Goal: Transaction & Acquisition: Purchase product/service

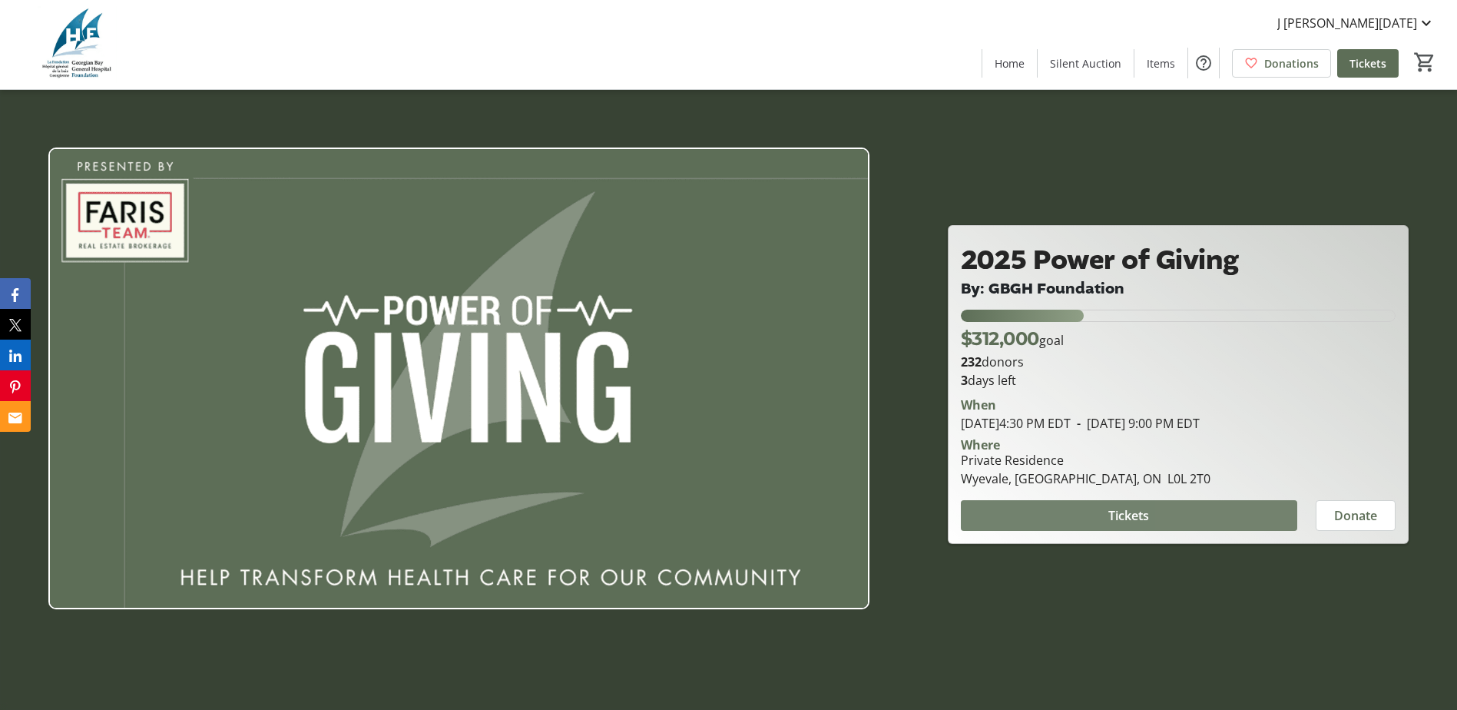
click at [1202, 526] on span at bounding box center [1129, 515] width 336 height 37
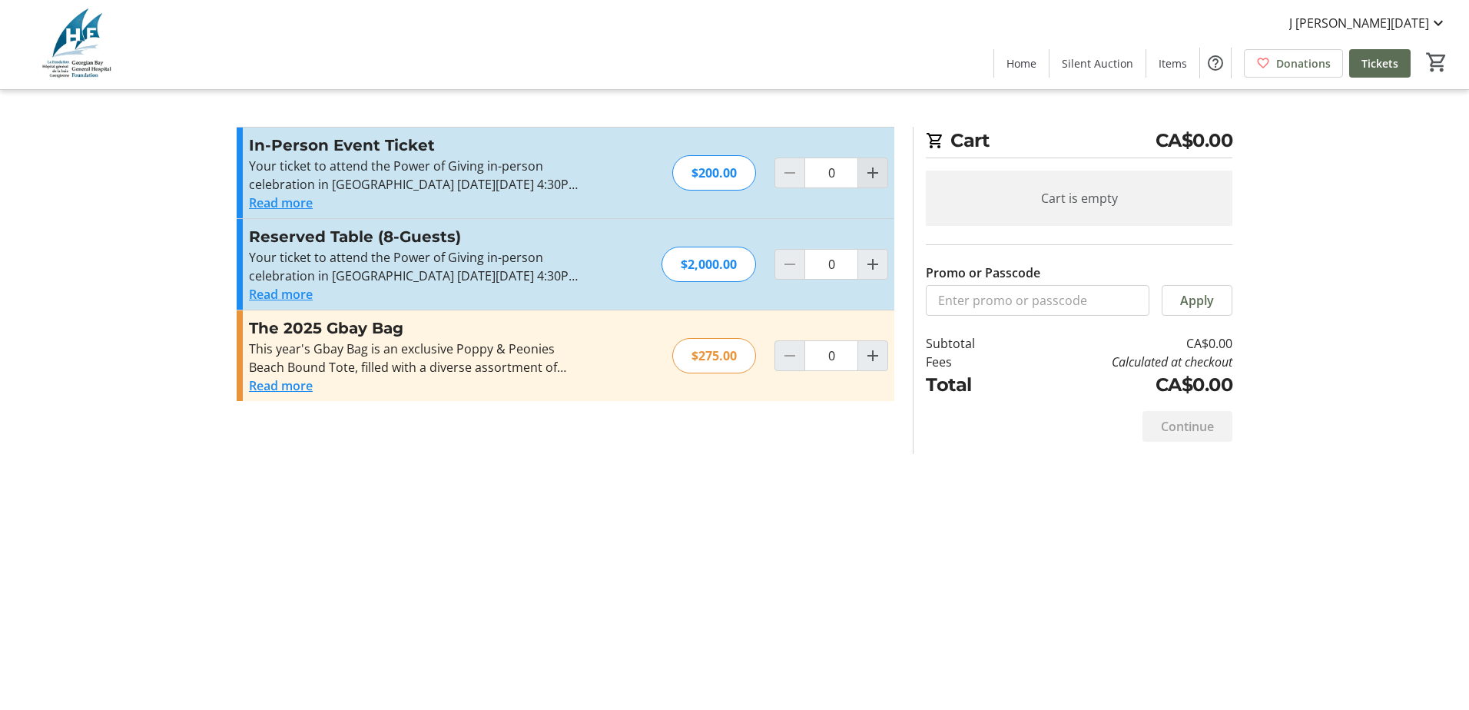
click at [870, 171] on mat-icon "Increment by one" at bounding box center [872, 173] width 18 height 18
click at [871, 171] on mat-icon "Increment by one" at bounding box center [872, 173] width 18 height 18
type input "2"
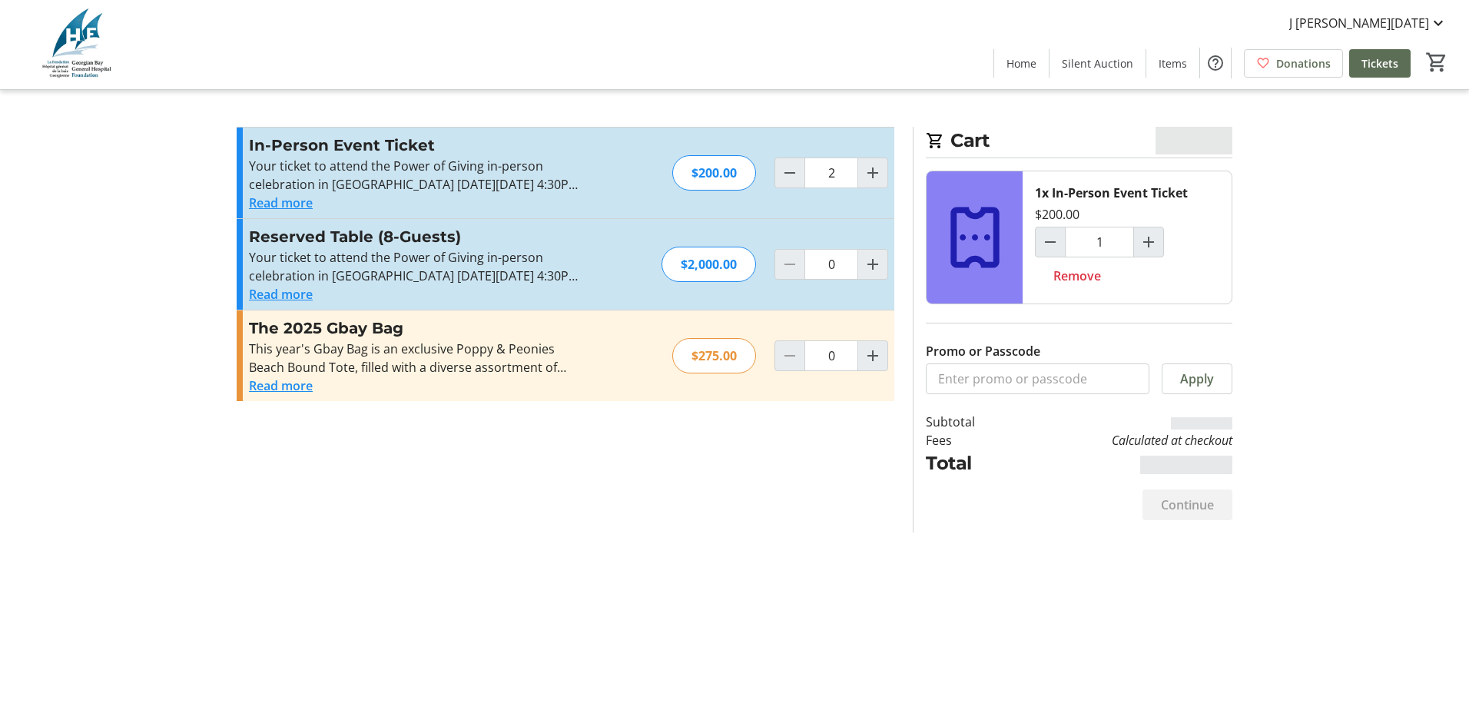
type input "2"
click at [1001, 385] on input "Promo or Passcode" at bounding box center [1038, 378] width 224 height 31
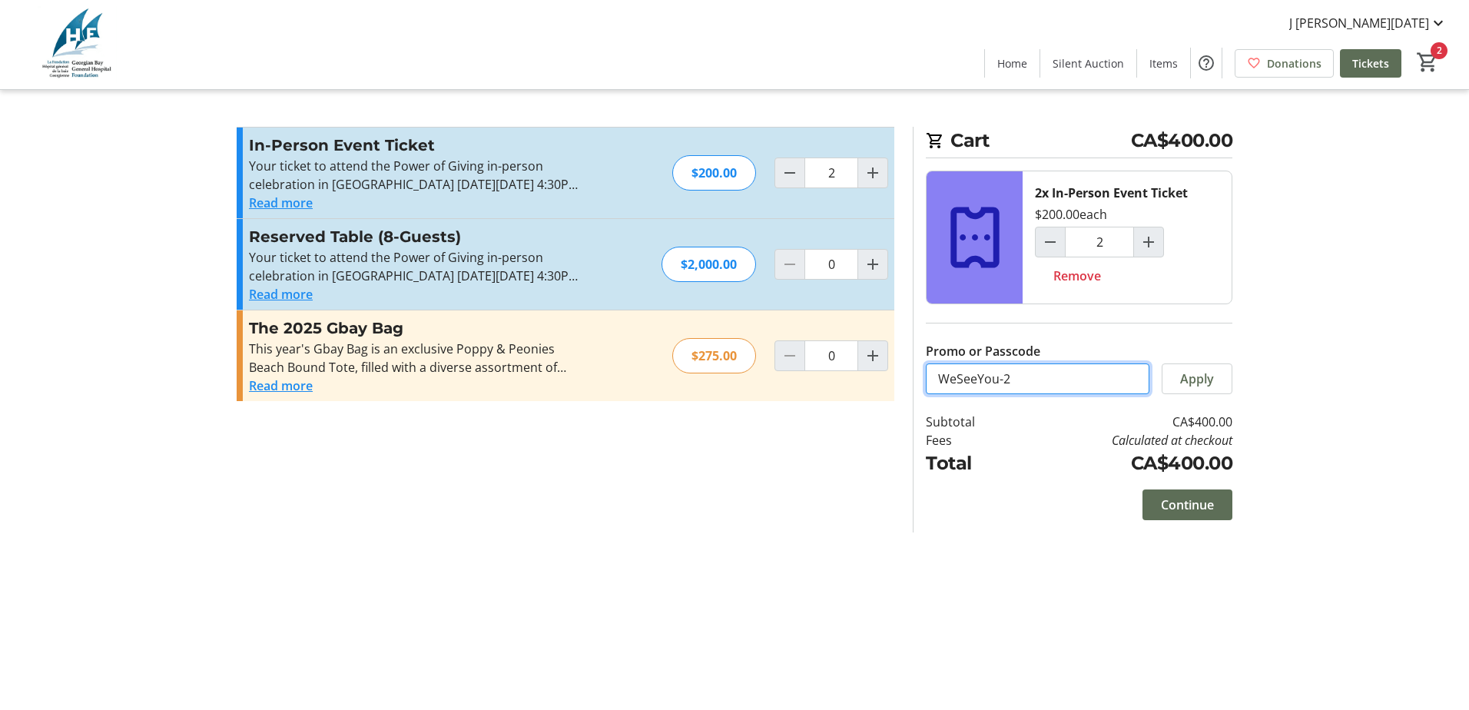
type input "WeSeeYou-2"
click at [1196, 380] on span "Apply" at bounding box center [1197, 379] width 34 height 18
click at [1016, 379] on input "WeSeeYou-2" at bounding box center [1038, 378] width 224 height 31
drag, startPoint x: 1016, startPoint y: 379, endPoint x: 921, endPoint y: 375, distance: 95.4
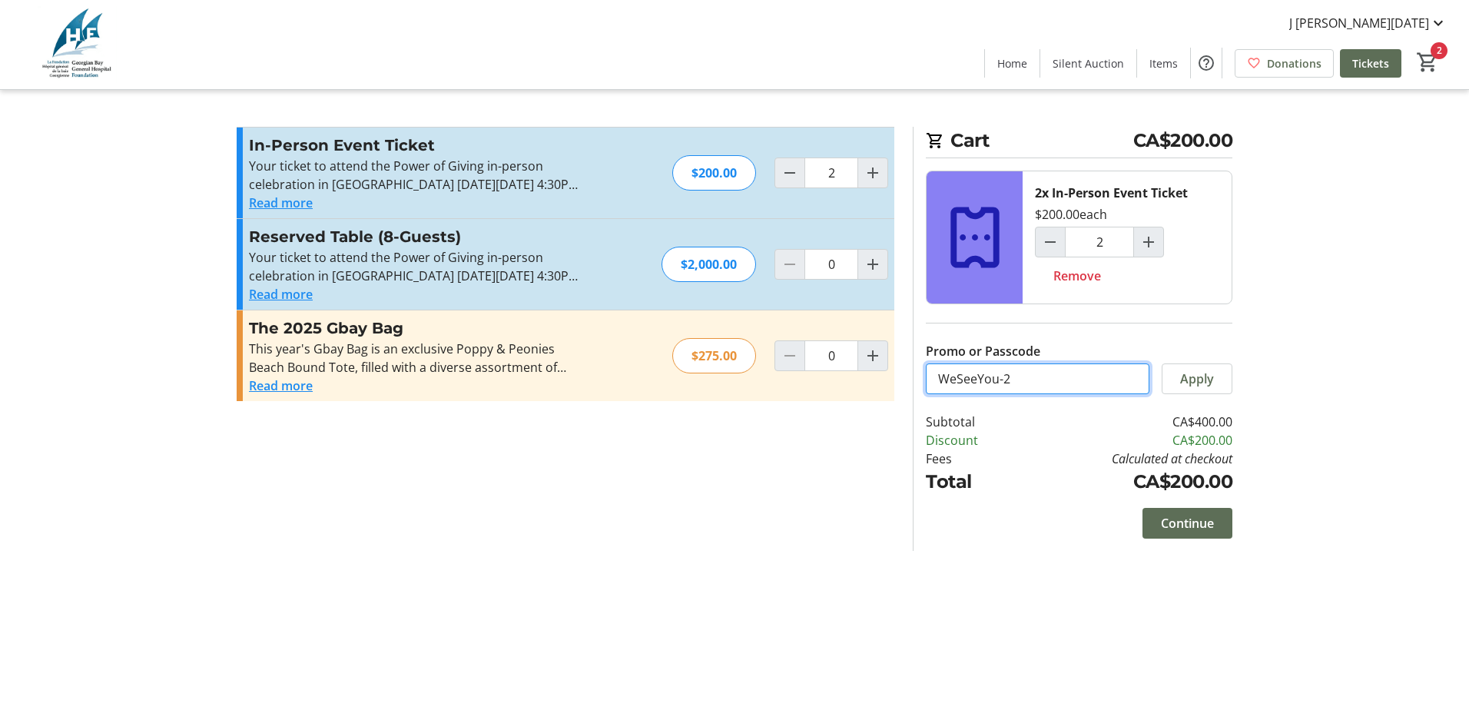
click at [921, 376] on div "Cart CA$200.00 2x In-Person Event Ticket $200.00 each 2 Remove Promo or Passcod…" at bounding box center [1073, 339] width 320 height 424
type input "WeSeeYou-1"
click at [1185, 364] on span at bounding box center [1196, 378] width 69 height 37
click at [1182, 526] on span "Continue" at bounding box center [1187, 523] width 53 height 18
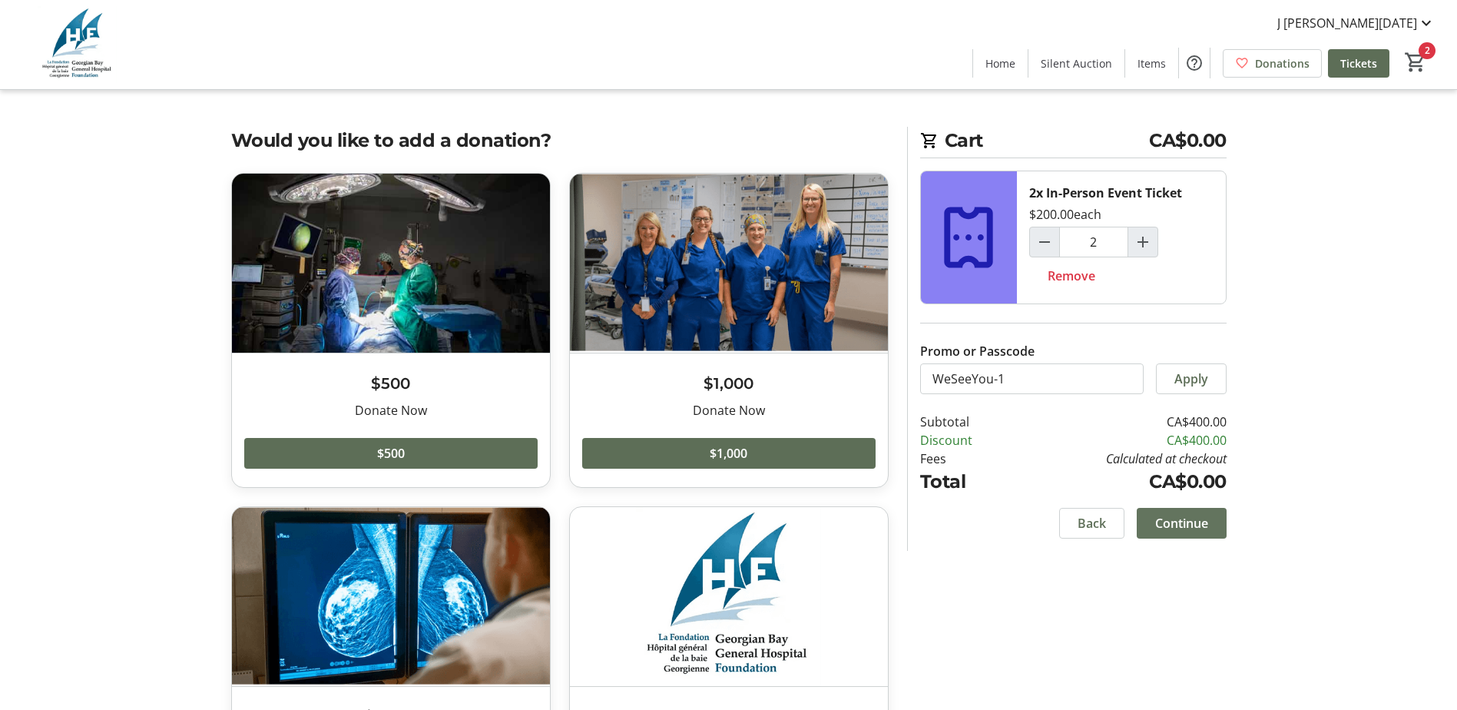
click at [1199, 519] on span "Continue" at bounding box center [1181, 523] width 53 height 18
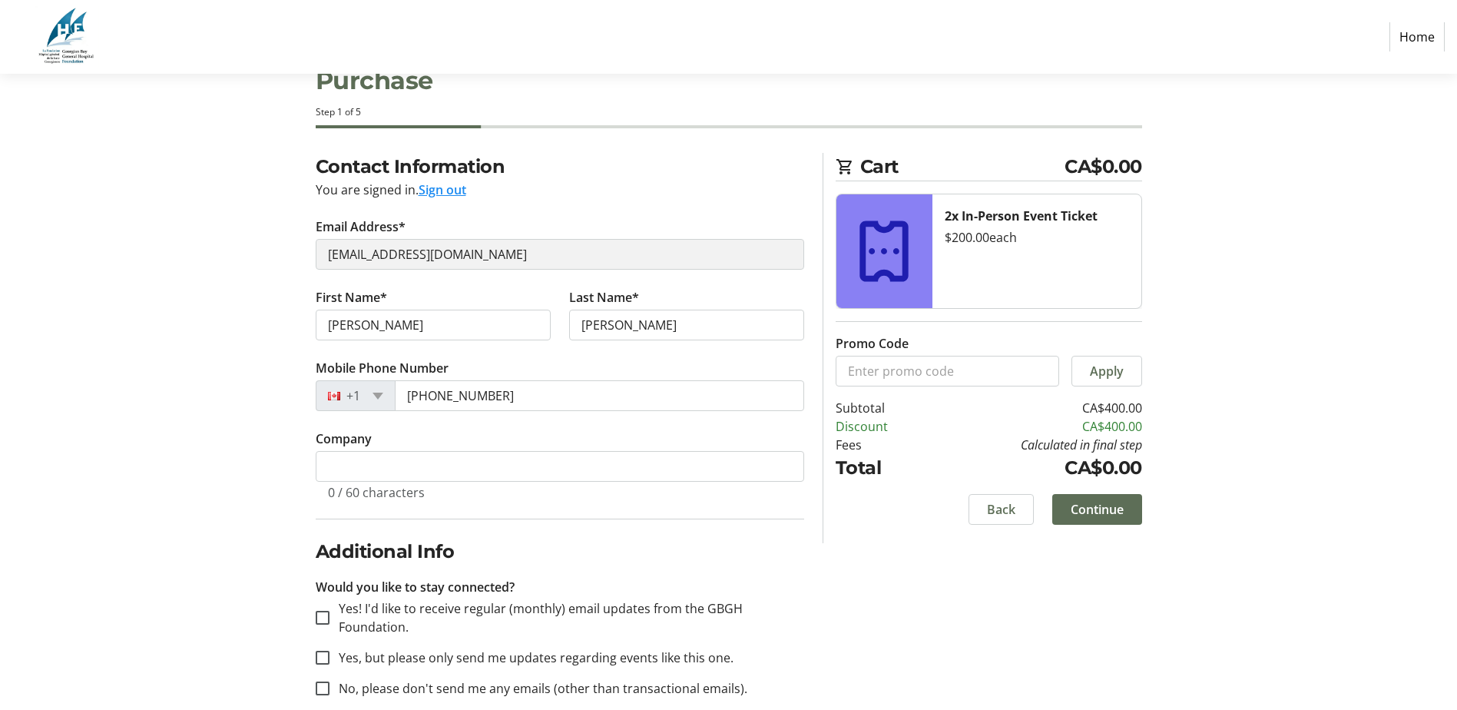
scroll to position [73, 0]
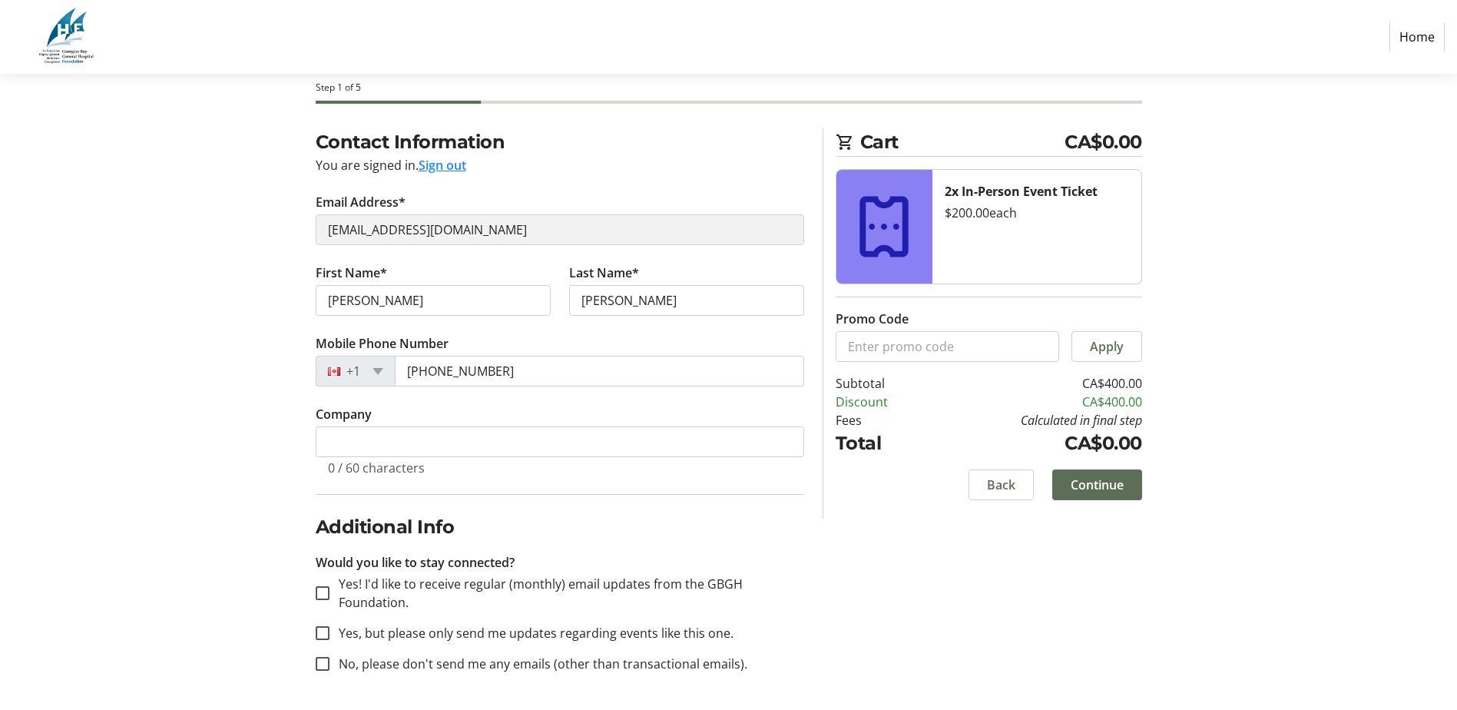
click at [278, 224] on div "Contact Information You are signed in. Sign out Email Address* smokeygreyband@g…" at bounding box center [729, 419] width 1014 height 582
drag, startPoint x: 277, startPoint y: 222, endPoint x: 447, endPoint y: 167, distance: 178.6
click at [447, 167] on button "Sign out" at bounding box center [443, 165] width 48 height 18
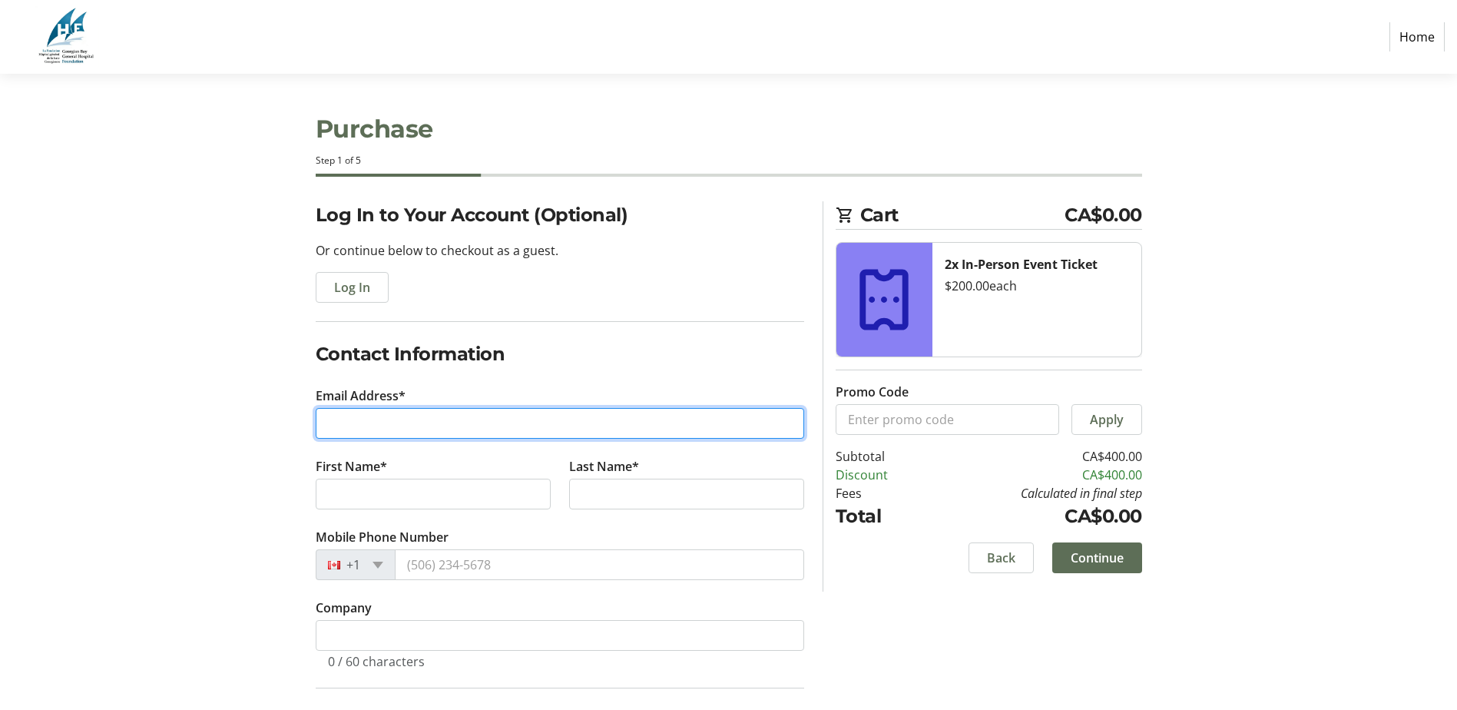
click at [348, 413] on input "Email Address*" at bounding box center [560, 423] width 489 height 31
type input "javier.mejiagomez@mail.utoronto.ca"
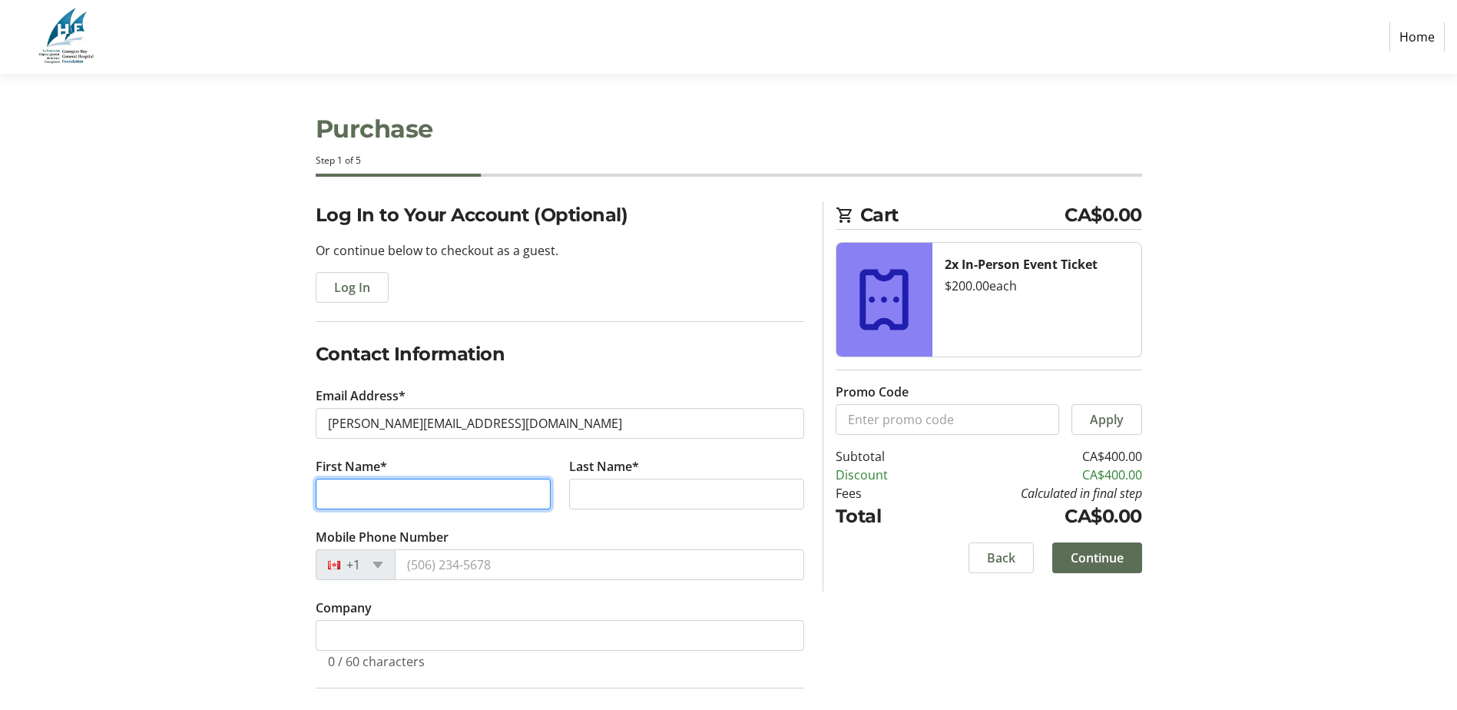
click at [376, 490] on input "First Name*" at bounding box center [433, 494] width 235 height 31
type input "Javier"
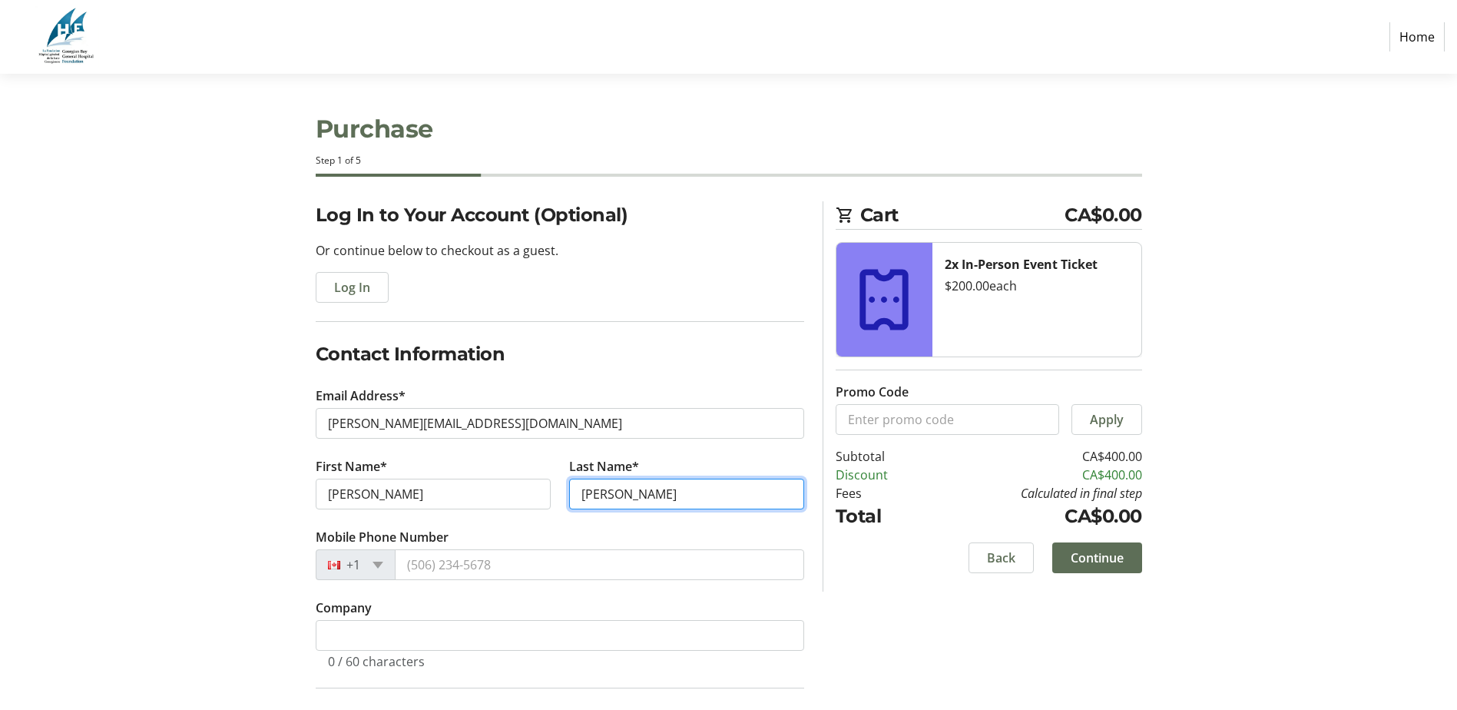
type input "Mejia Gomez"
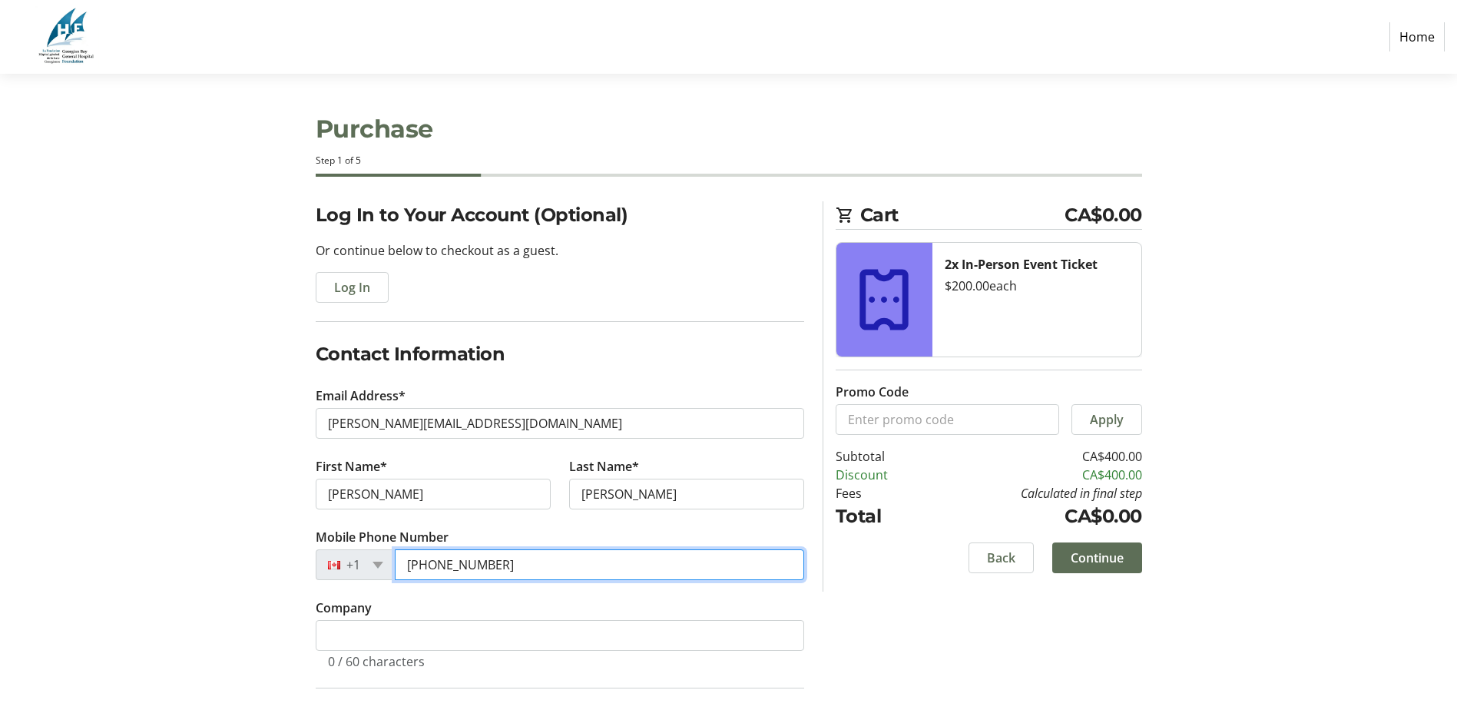
type input "(647) 784-5143"
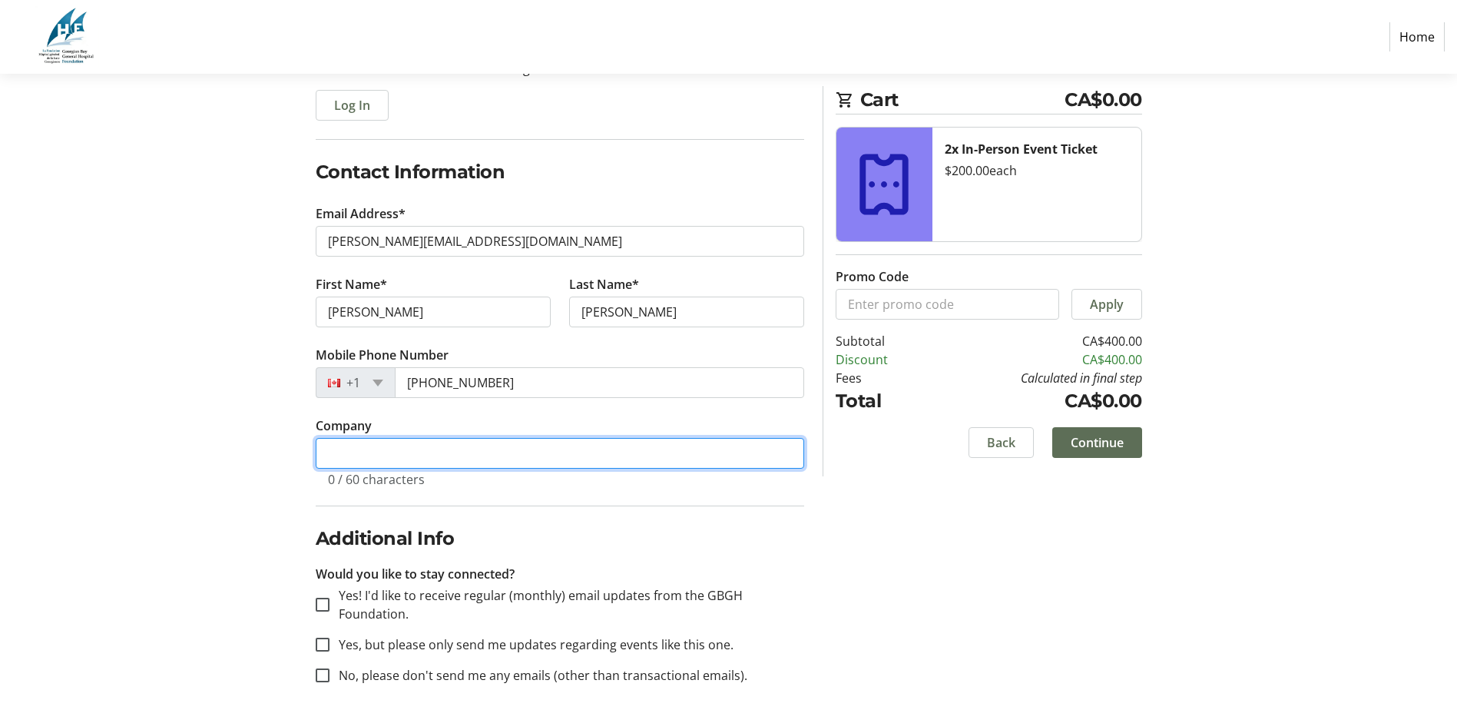
scroll to position [194, 0]
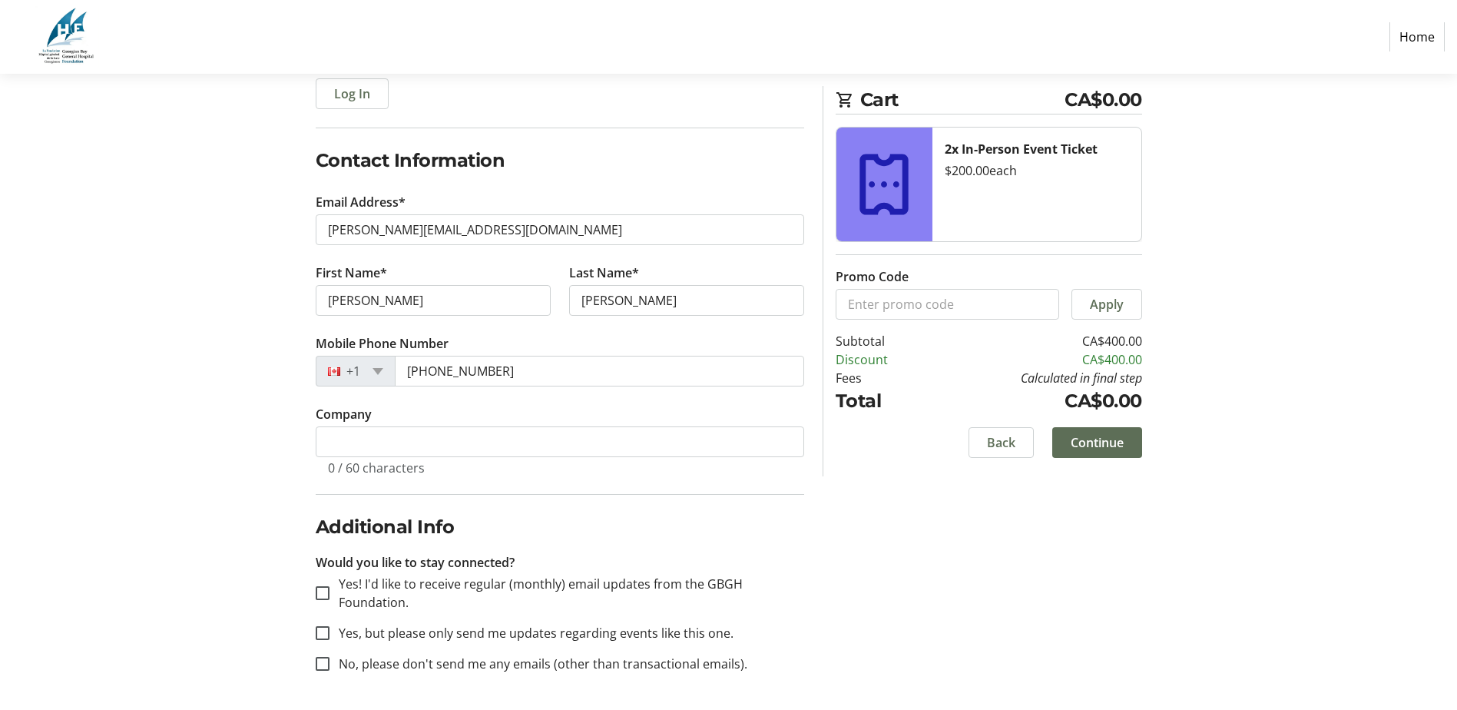
click at [1114, 580] on div "Log In to Your Account (Optional) Or continue below to checkout as a guest. Log…" at bounding box center [729, 359] width 1014 height 702
click at [1126, 443] on span at bounding box center [1097, 442] width 90 height 37
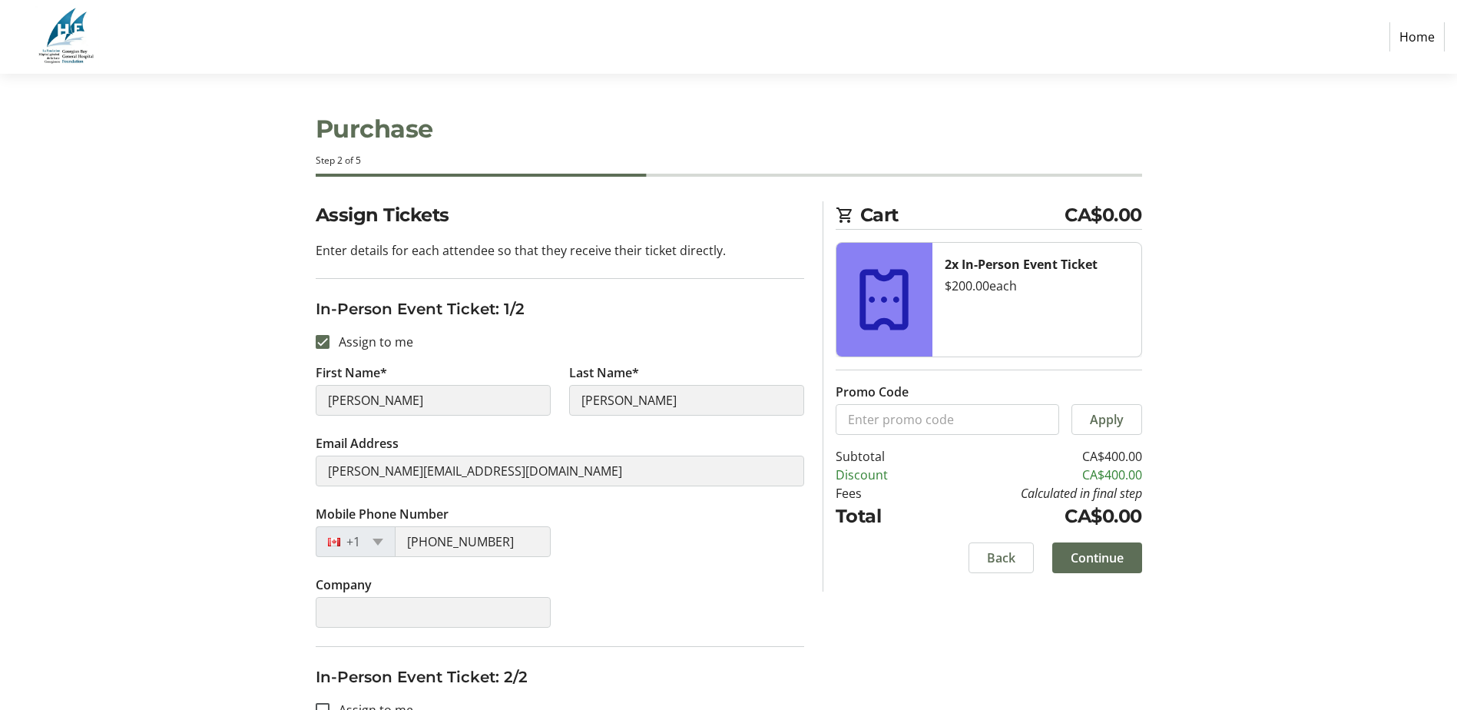
click at [346, 339] on label "Assign to me" at bounding box center [372, 342] width 84 height 18
click at [330, 339] on input "Assign to me" at bounding box center [323, 342] width 14 height 14
checkbox input "false"
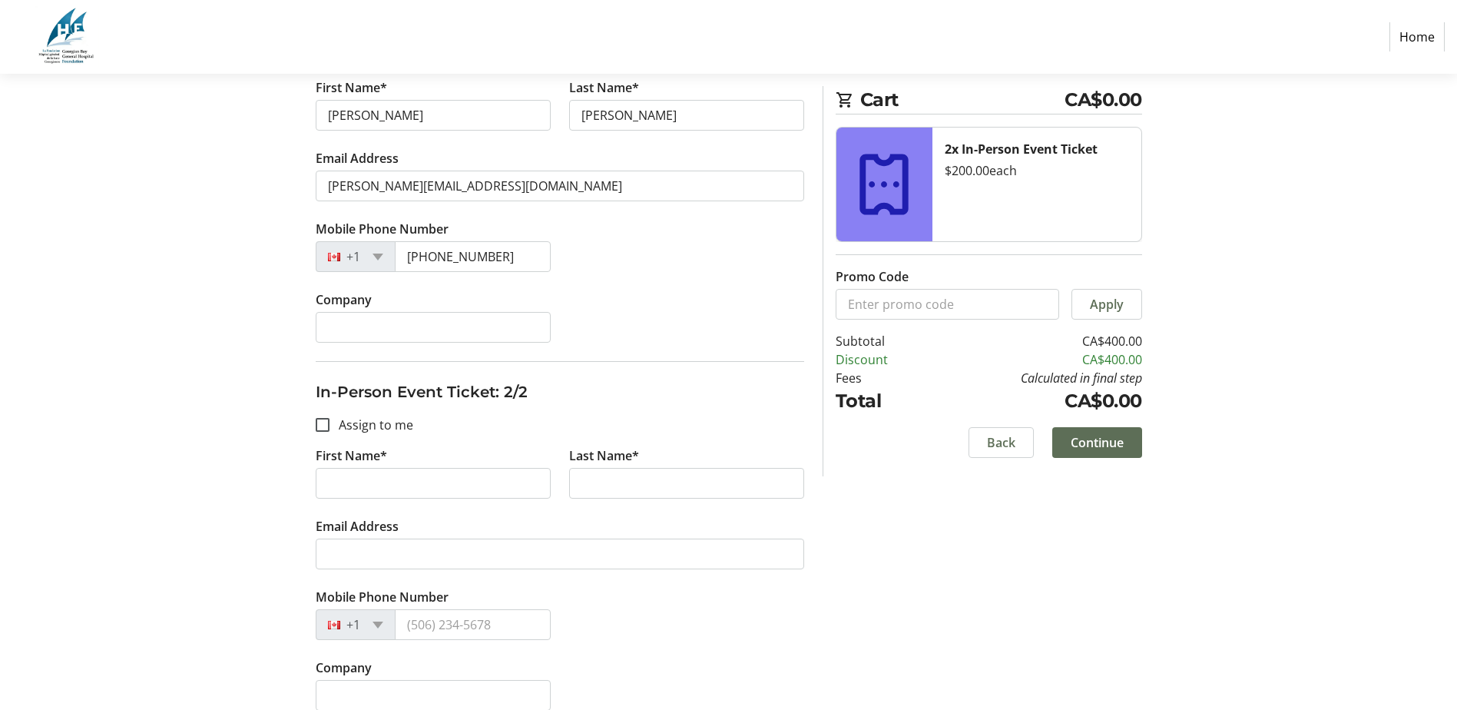
scroll to position [304, 0]
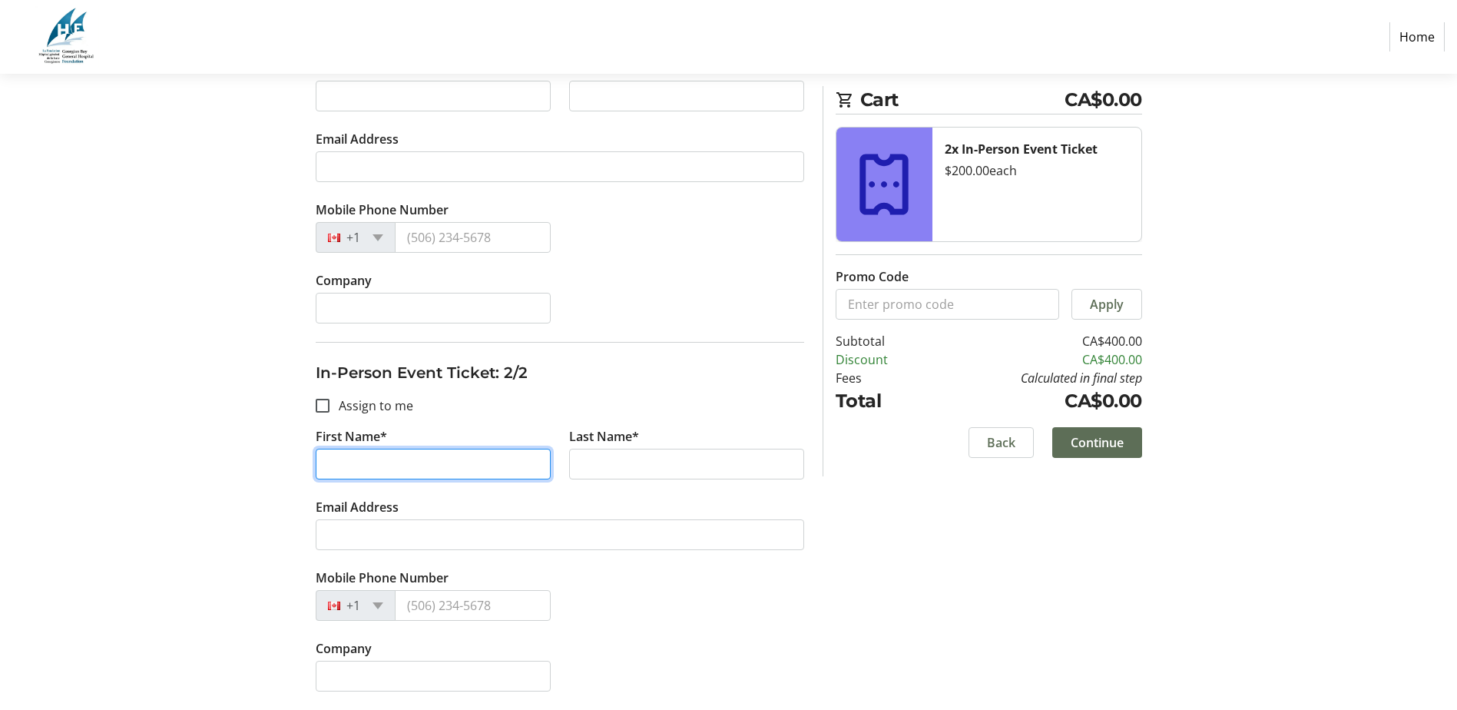
click at [398, 468] on input "First Name*" at bounding box center [433, 464] width 235 height 31
type input "Maria"
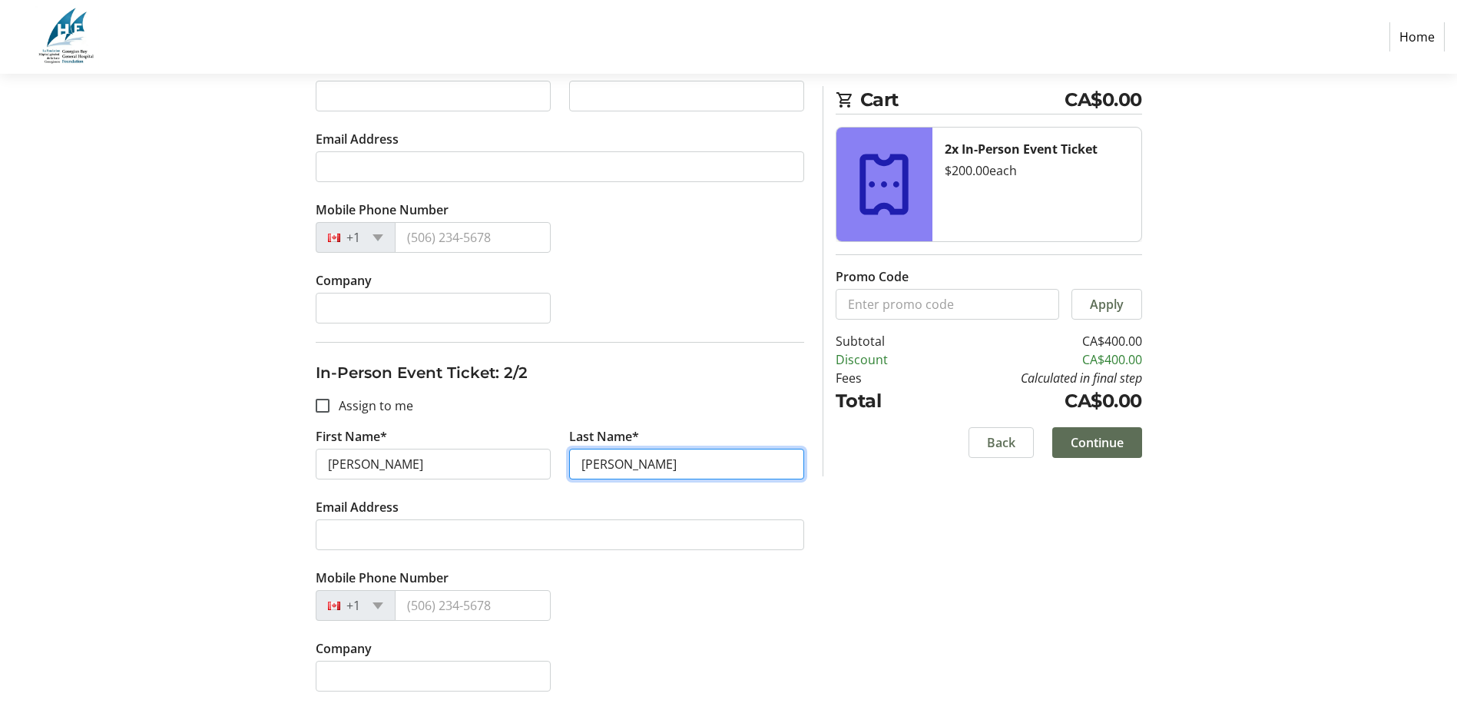
type input "Mejia Perfiliev"
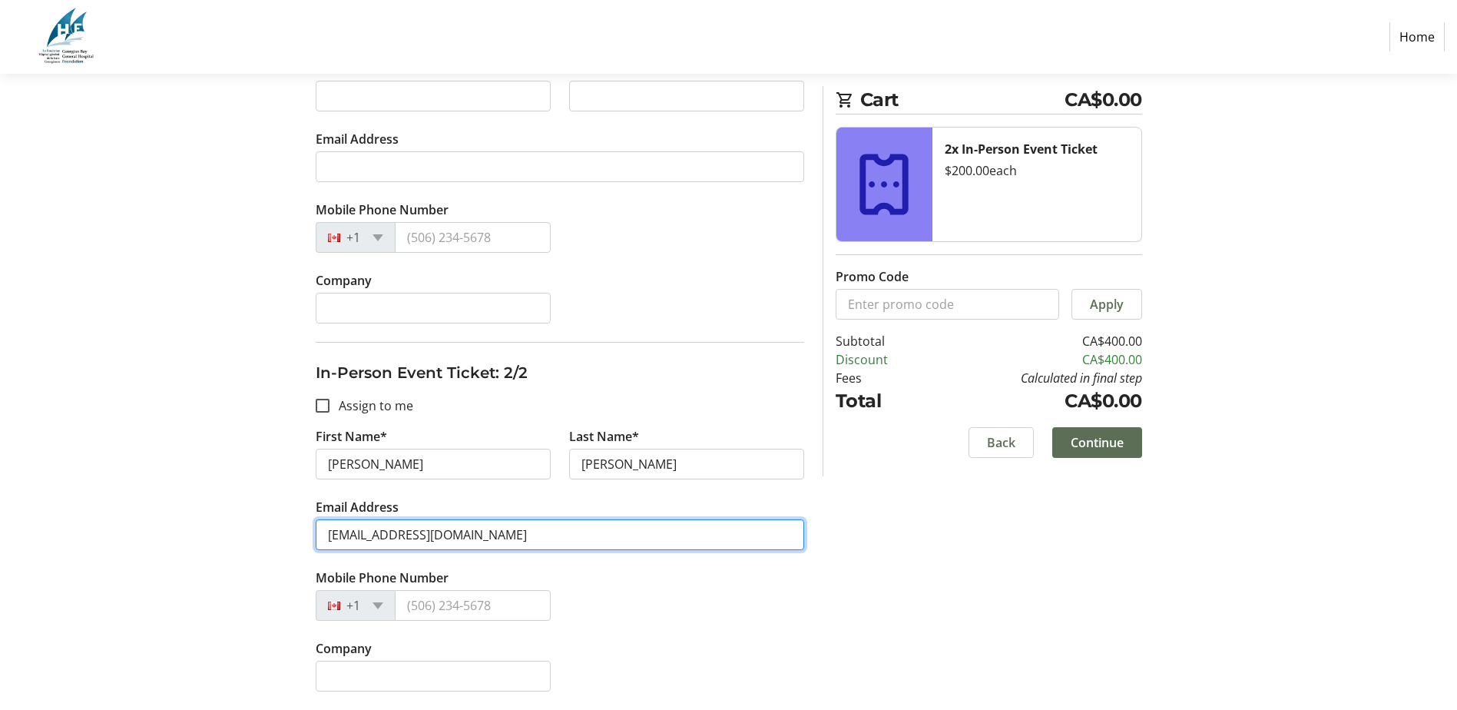
type input "mariperfiliev@gmail.com"
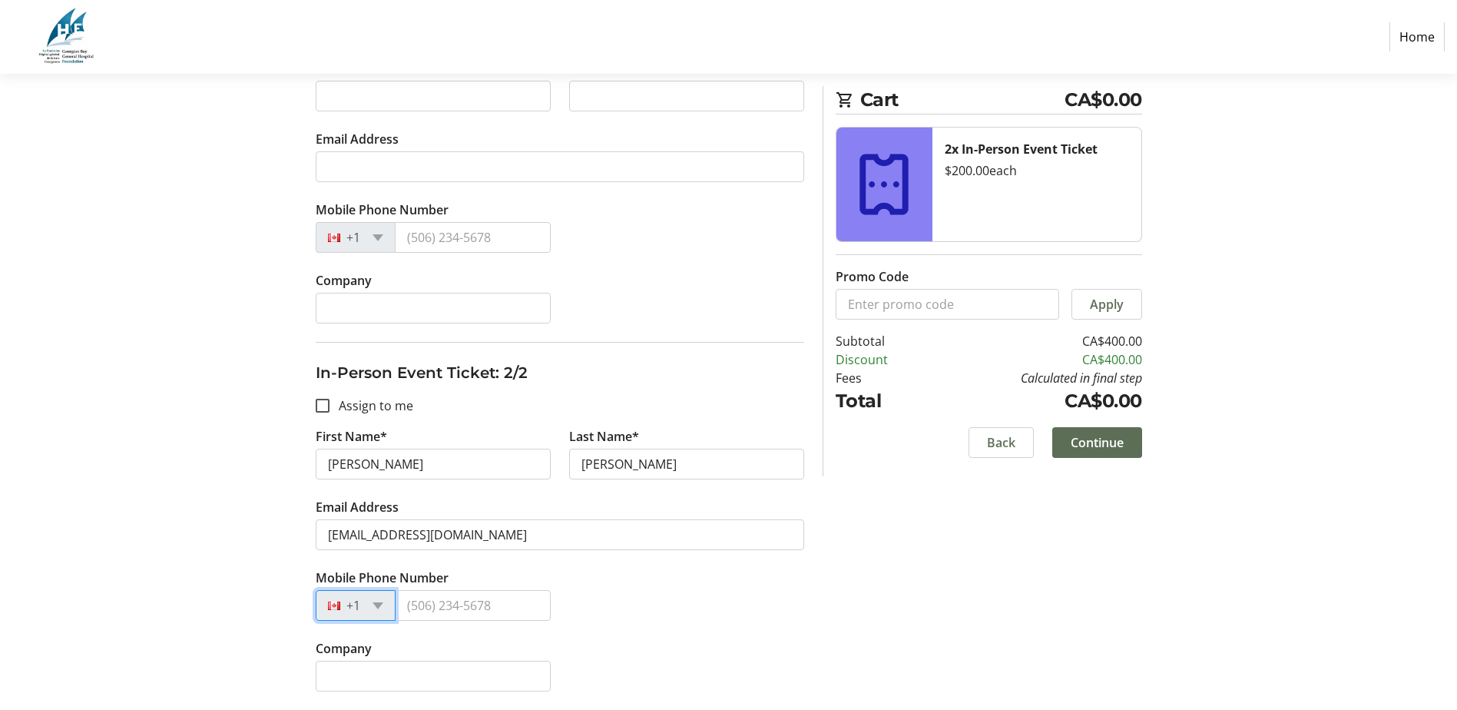
click at [726, 621] on div "Mobile Phone Number +1" at bounding box center [560, 603] width 507 height 71
click at [1076, 446] on span "Continue" at bounding box center [1097, 442] width 53 height 18
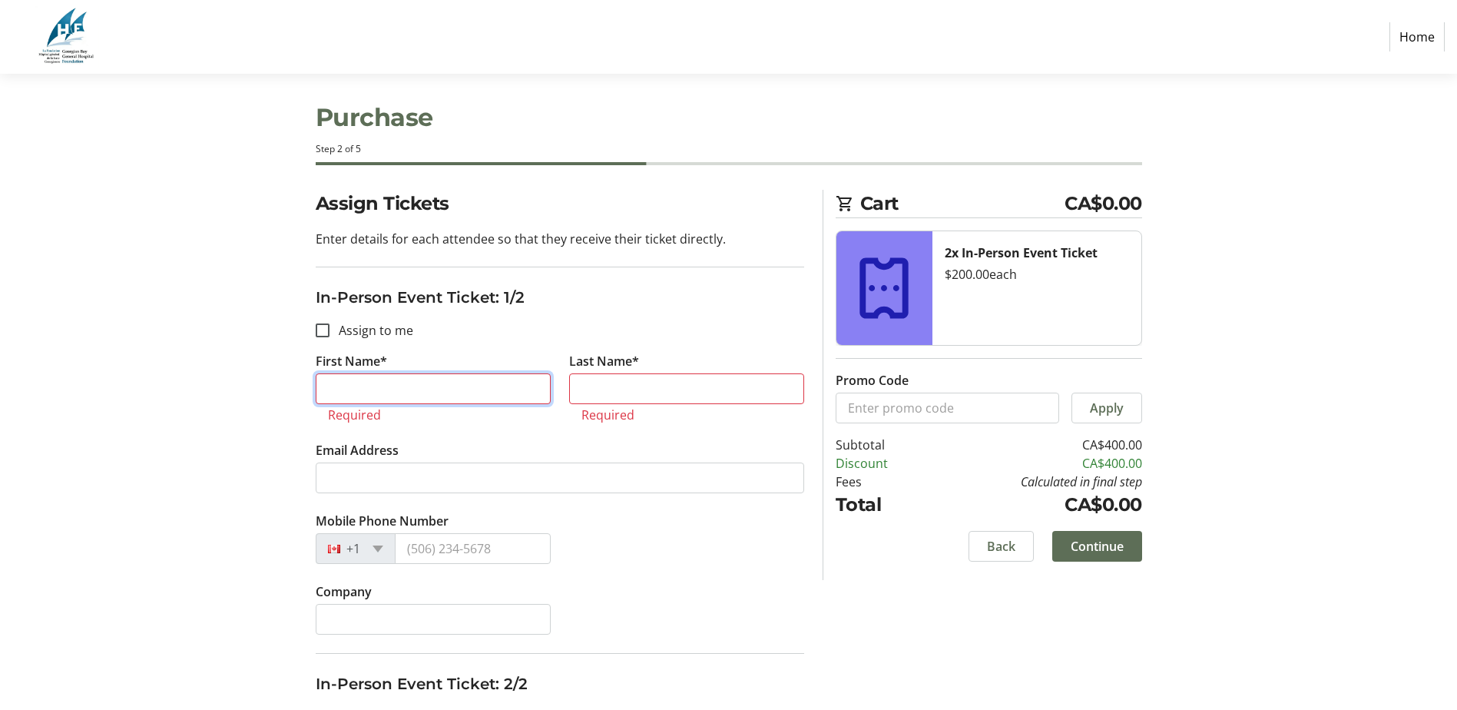
scroll to position [0, 0]
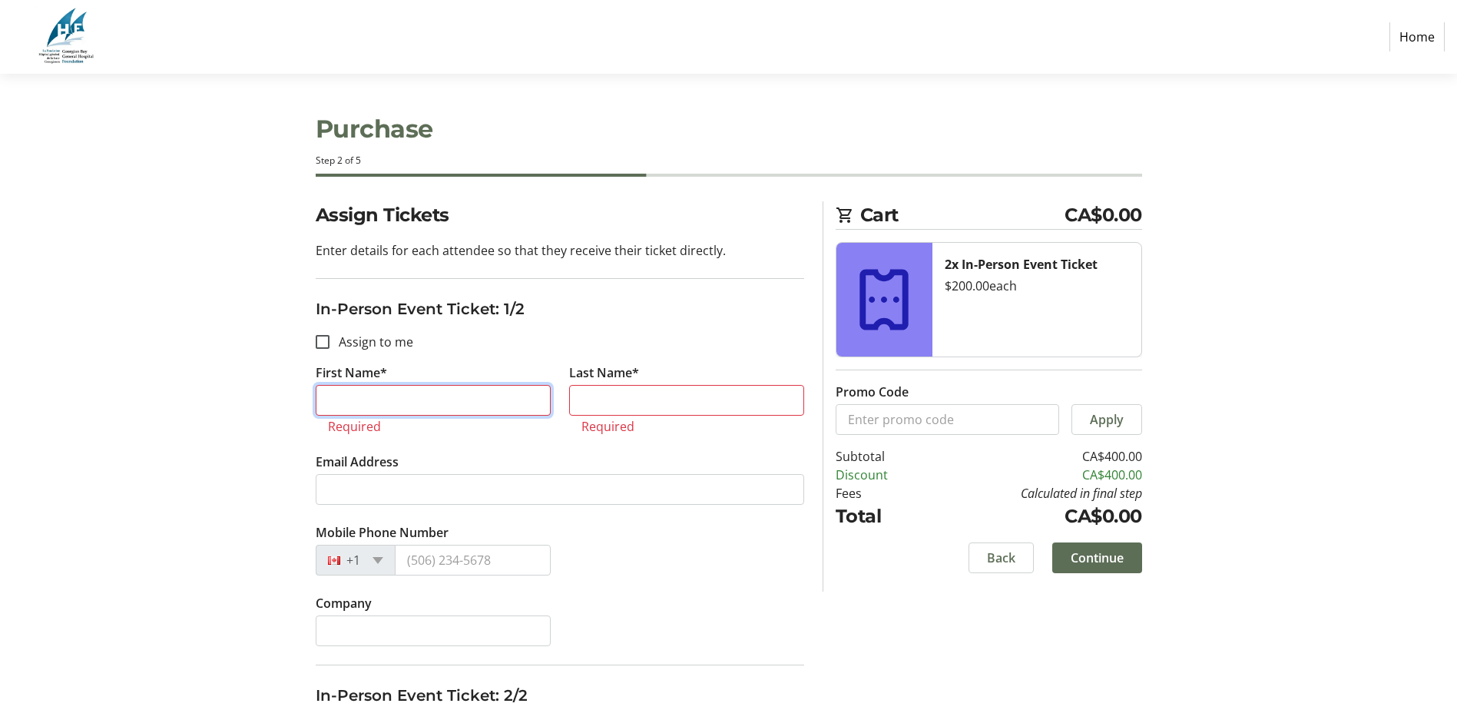
click at [343, 399] on input "First Name*" at bounding box center [433, 400] width 235 height 31
click at [386, 346] on label "Assign to me" at bounding box center [372, 342] width 84 height 18
click at [330, 346] on input "Assign to me" at bounding box center [323, 342] width 14 height 14
checkbox input "true"
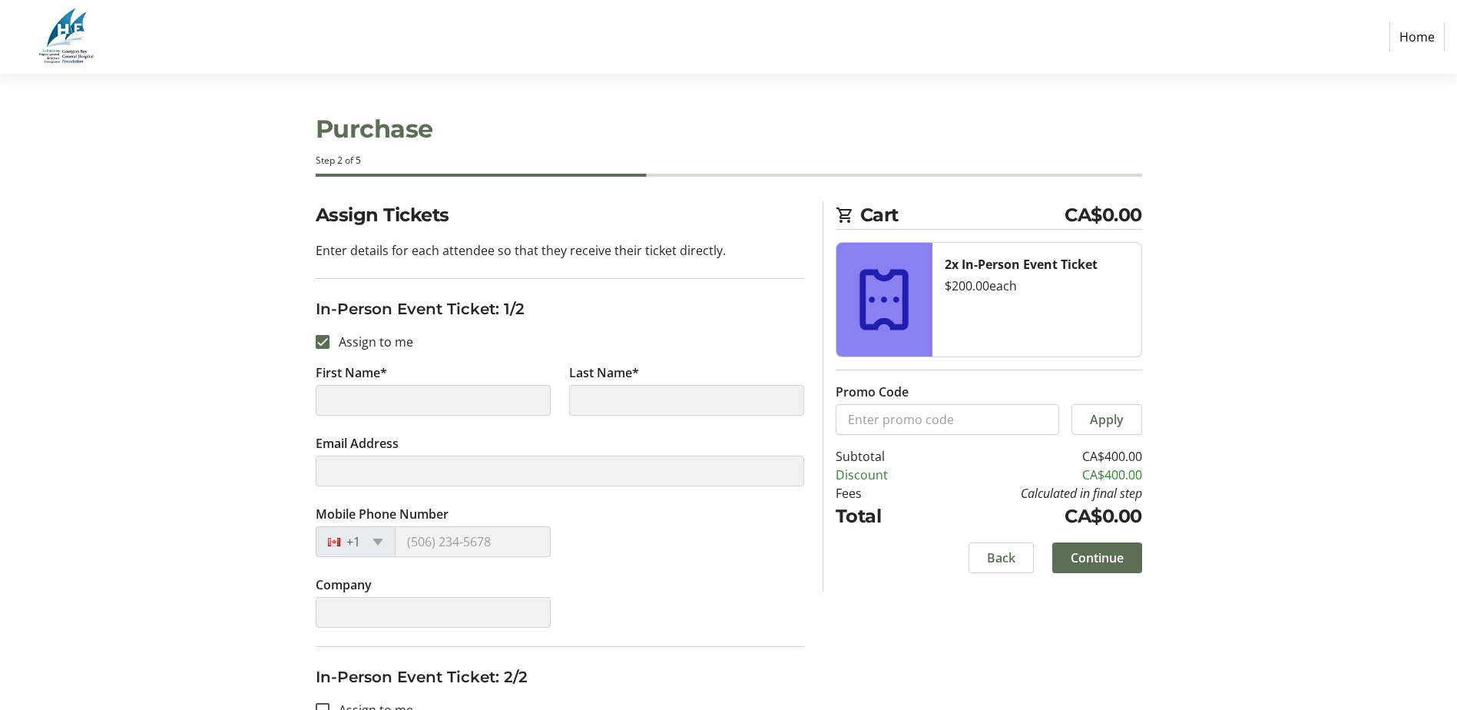
type input "Javier"
type input "Mejia Gomez"
type input "javier.mejiagomez@mail.utoronto.ca"
type input "(647) 784-5143"
click at [247, 378] on div "Assign Tickets Enter details for each attendee so that they receive their ticke…" at bounding box center [729, 607] width 1014 height 813
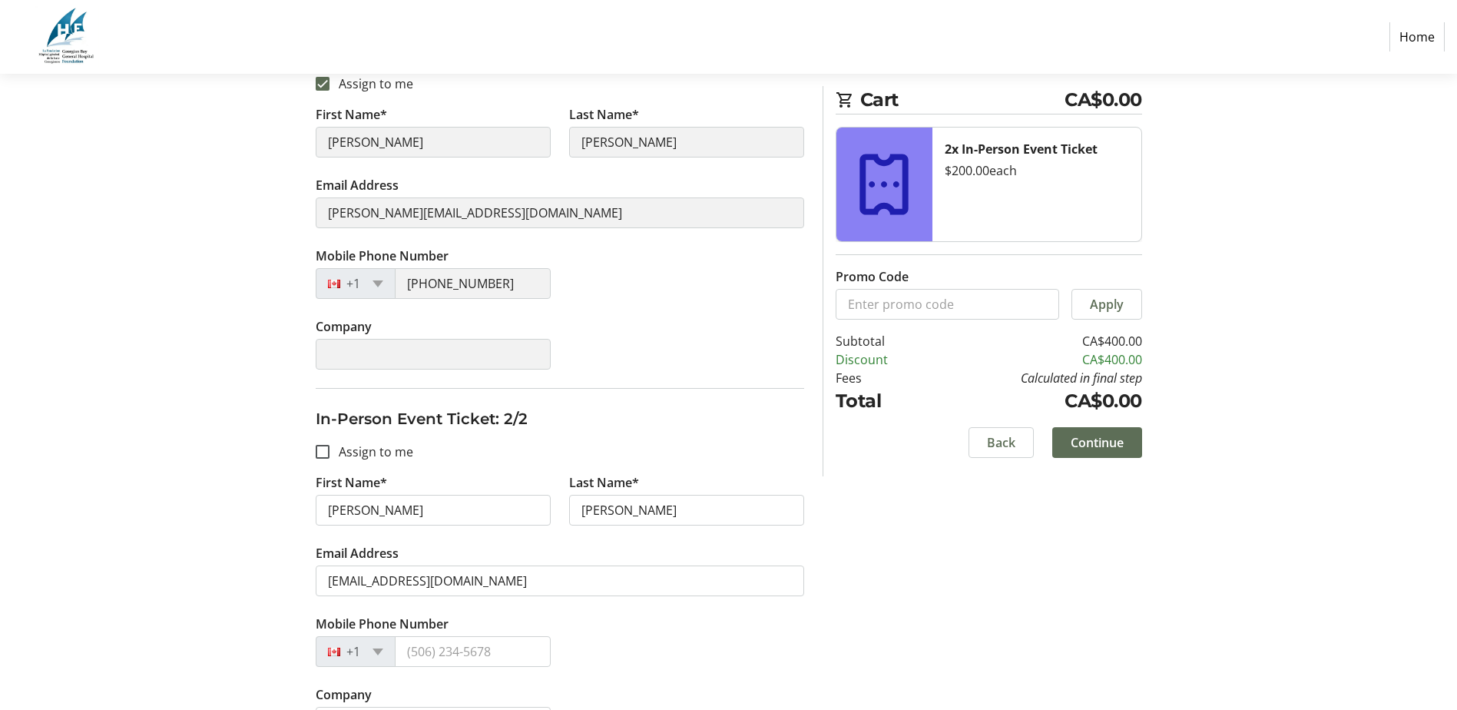
scroll to position [304, 0]
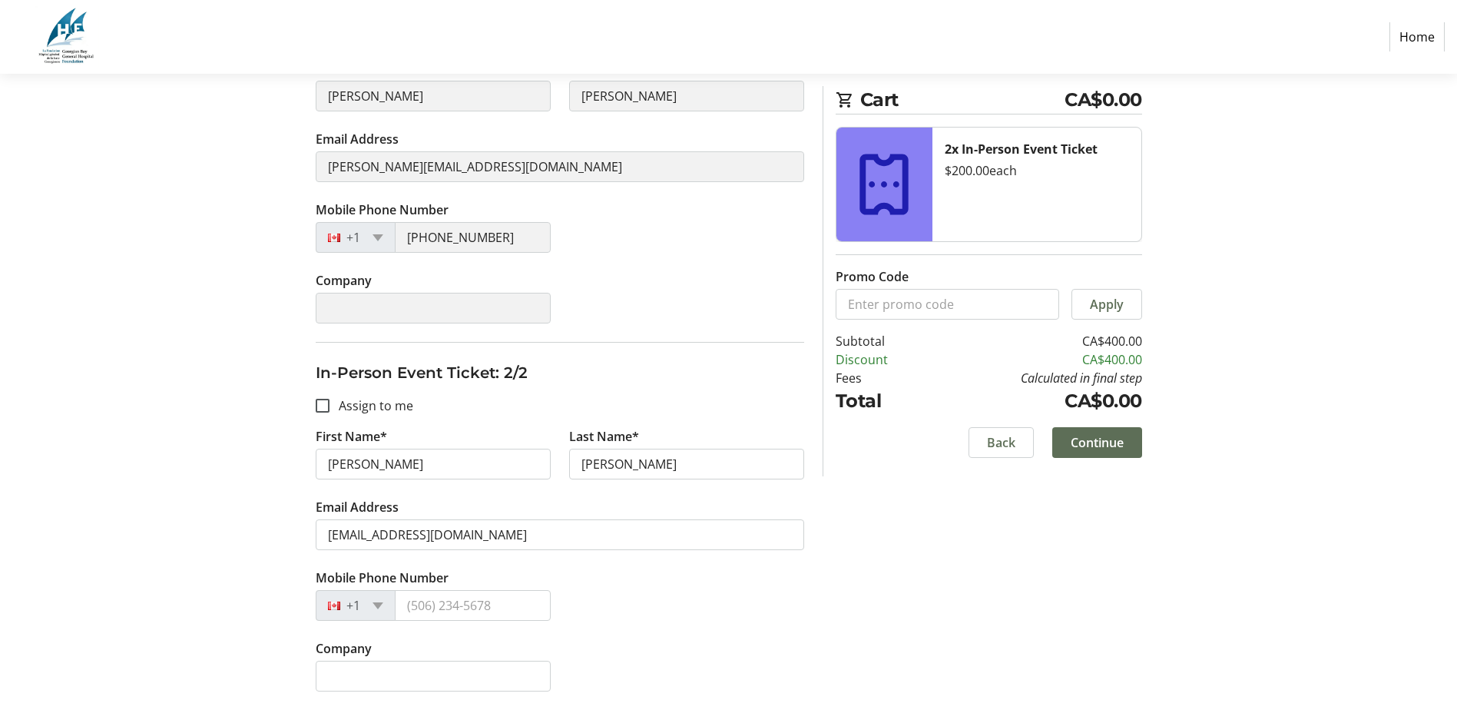
drag, startPoint x: 974, startPoint y: 655, endPoint x: 996, endPoint y: 647, distance: 23.8
click at [984, 652] on div "Assign Tickets Enter details for each attendee so that they receive their ticke…" at bounding box center [729, 303] width 1014 height 813
click at [1091, 443] on span "Continue" at bounding box center [1097, 442] width 53 height 18
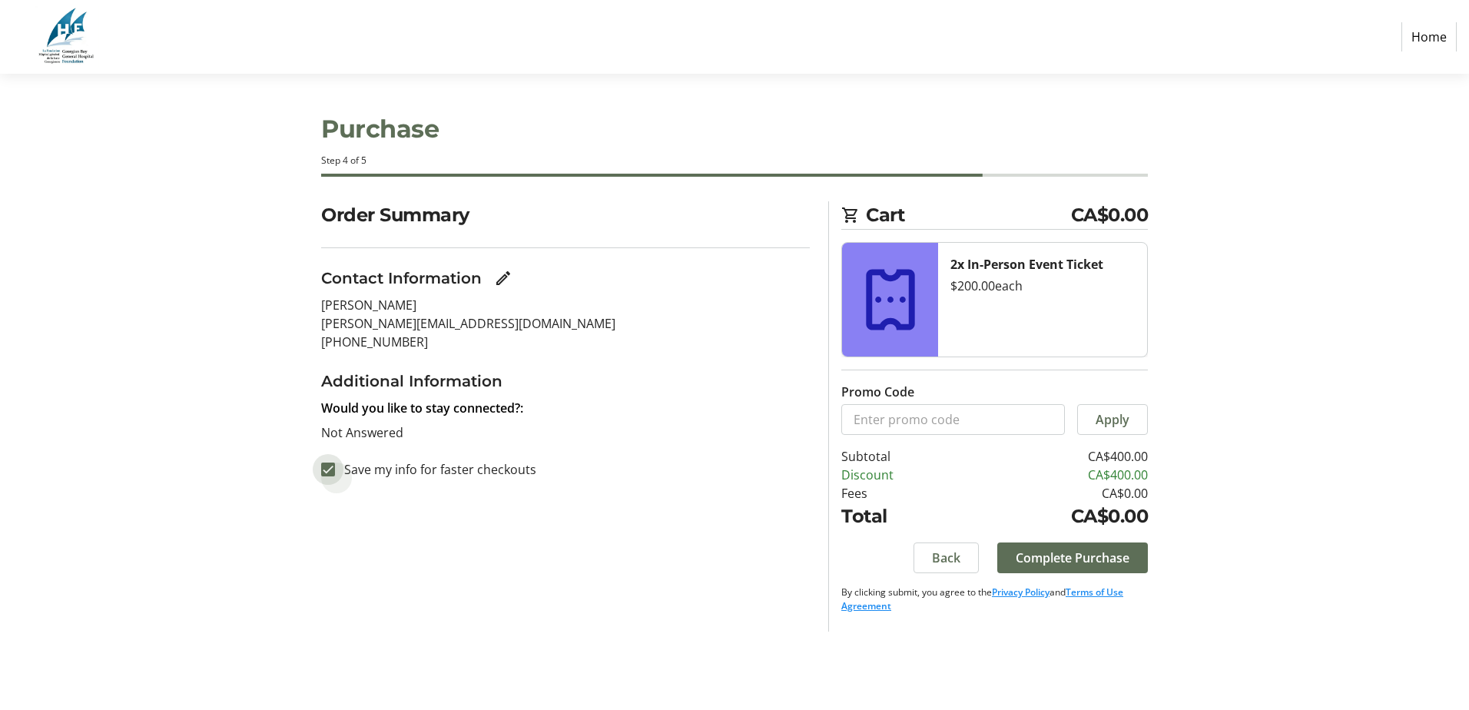
click at [329, 471] on input "Save my info for faster checkouts" at bounding box center [328, 469] width 14 height 14
checkbox input "false"
click at [1073, 556] on span "Complete Purchase" at bounding box center [1073, 558] width 114 height 18
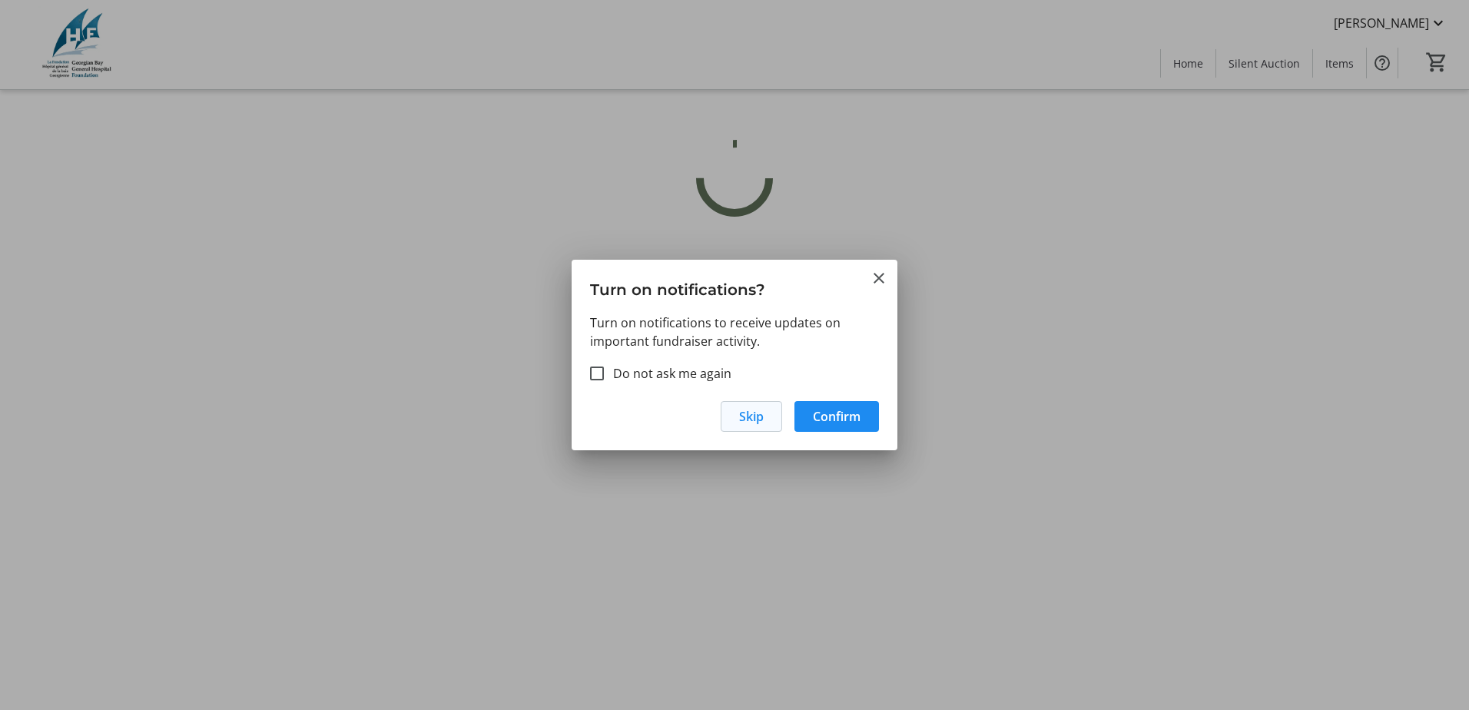
click at [772, 413] on span "button" at bounding box center [751, 416] width 60 height 37
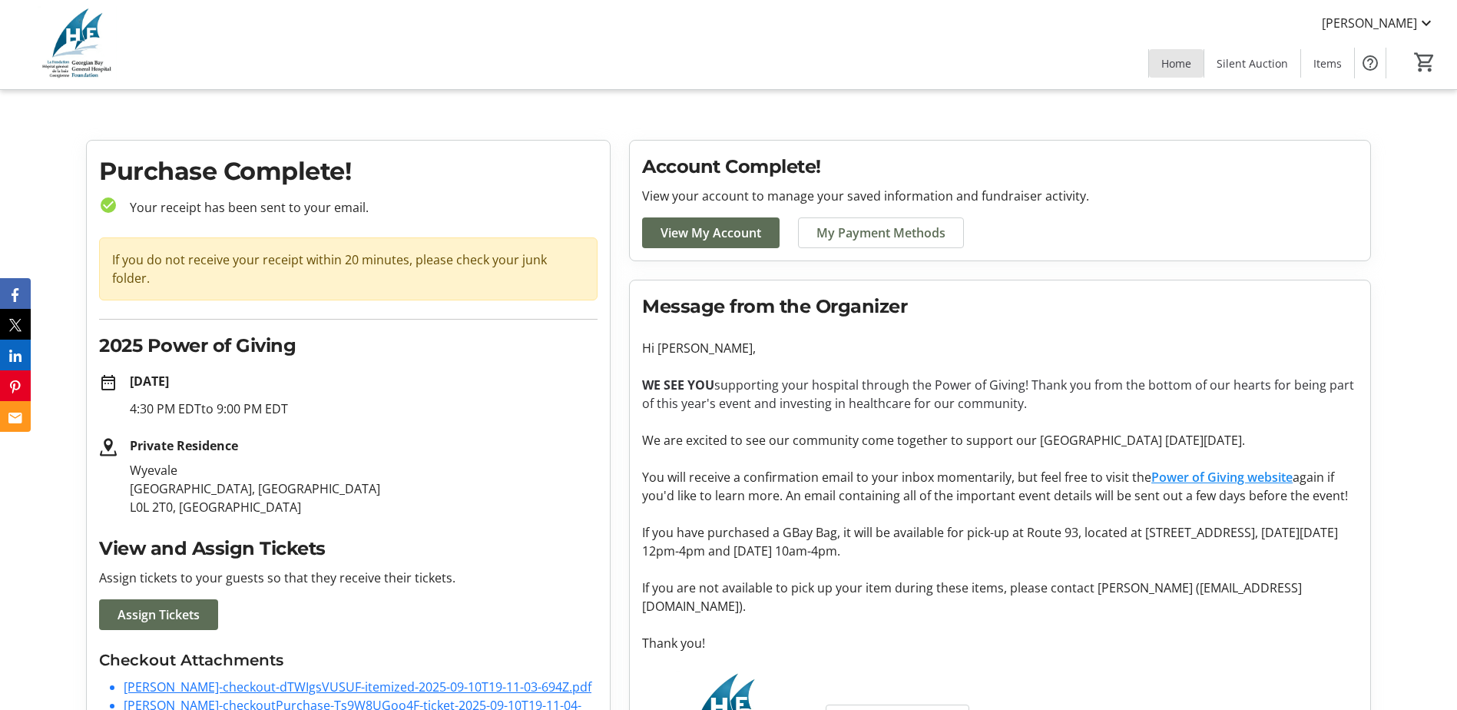
click at [1163, 59] on span at bounding box center [1176, 63] width 55 height 37
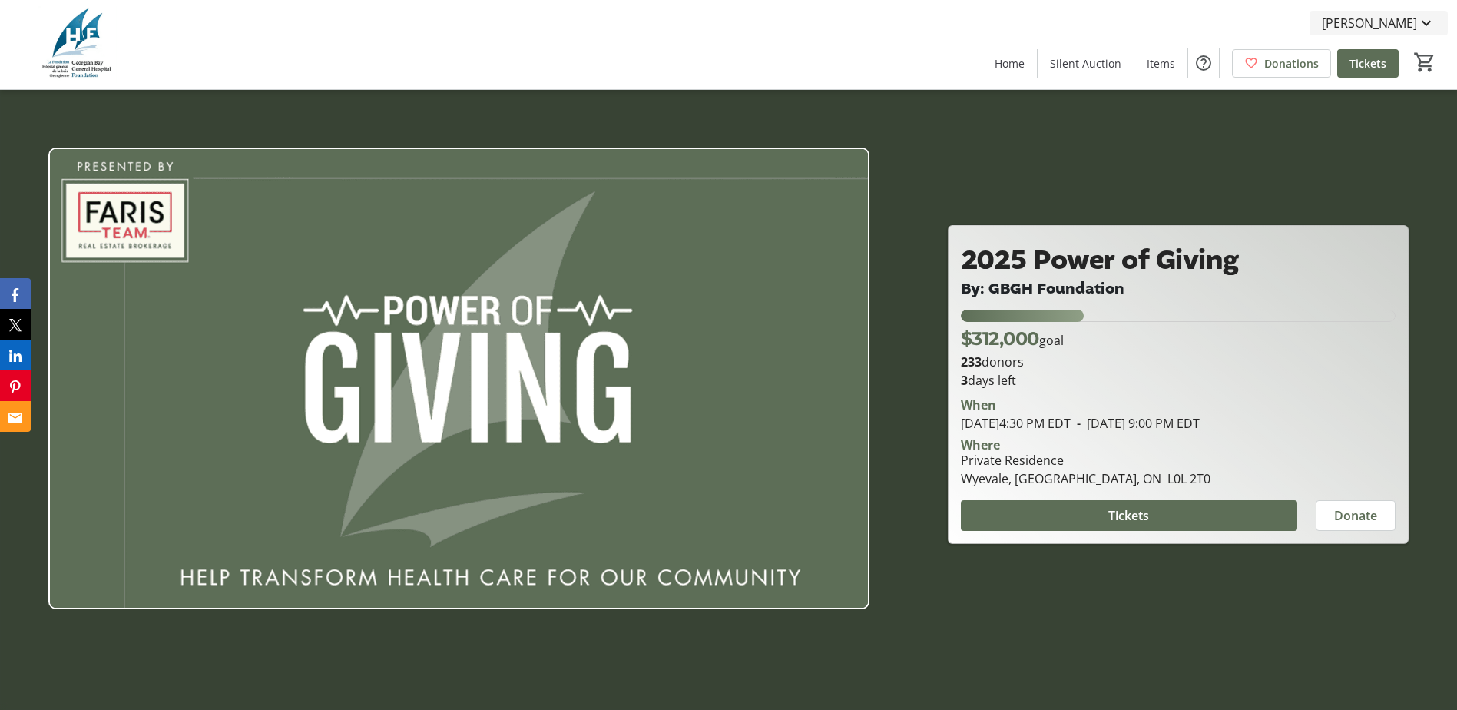
click at [1322, 26] on span "Javier Mejia Gomez" at bounding box center [1369, 23] width 95 height 18
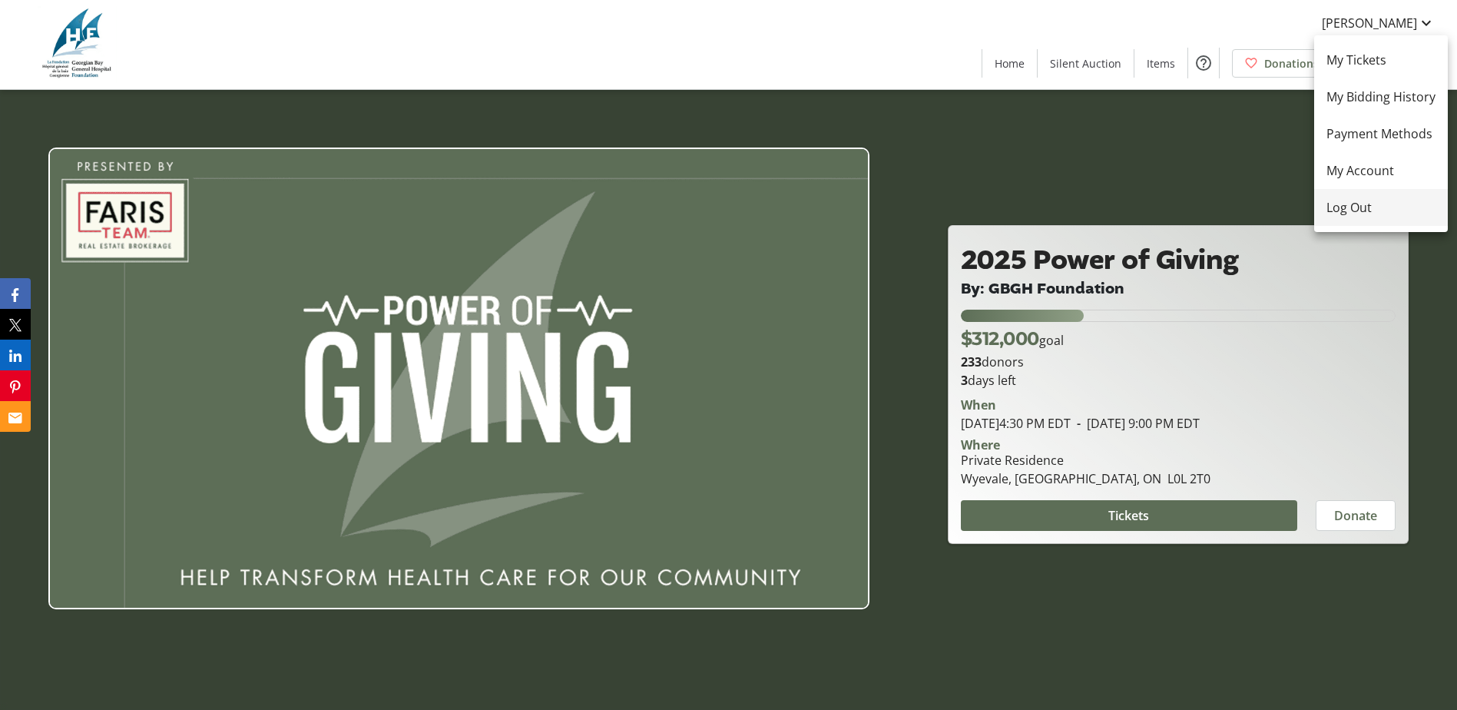
click at [1354, 210] on span "Log Out" at bounding box center [1381, 207] width 109 height 18
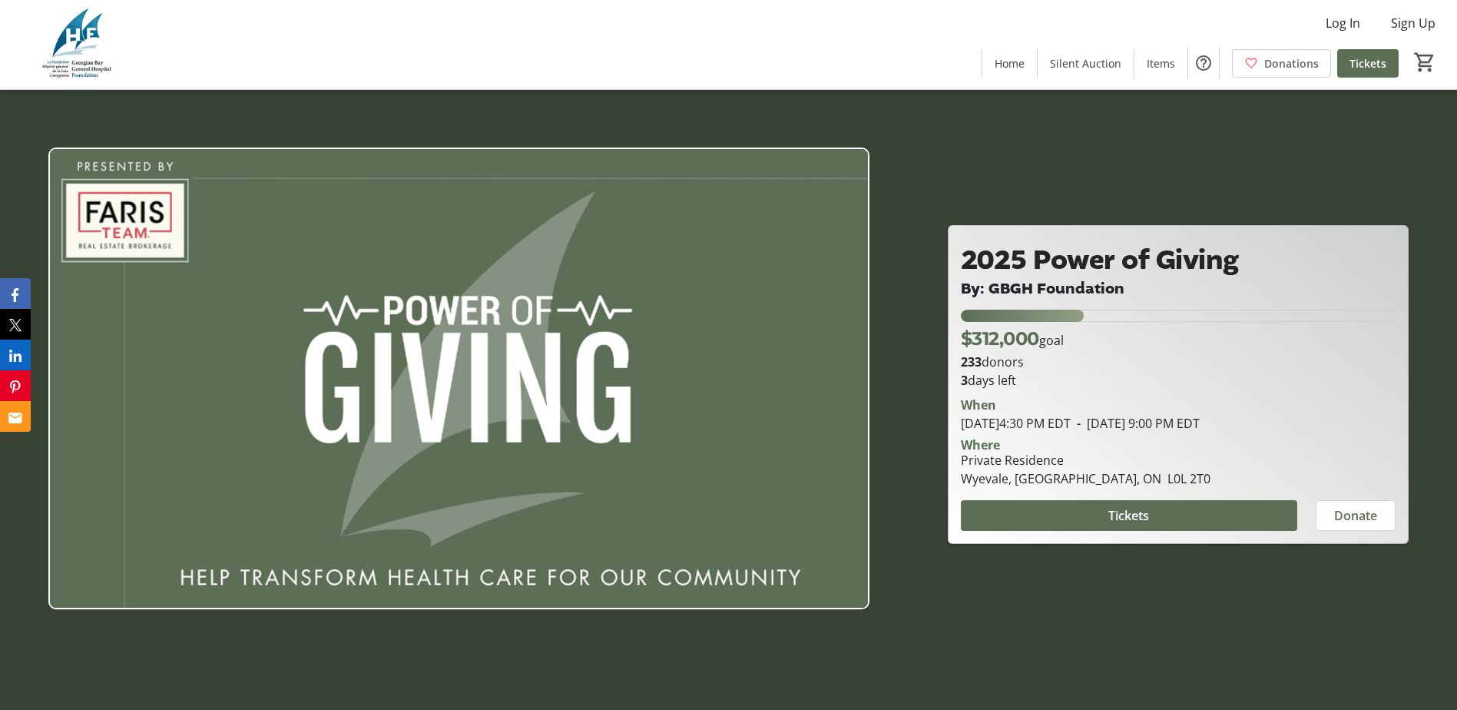
click at [992, 625] on div at bounding box center [728, 355] width 1457 height 710
click at [1012, 553] on div at bounding box center [728, 355] width 1457 height 710
click at [1116, 522] on span "Tickets" at bounding box center [1129, 515] width 41 height 18
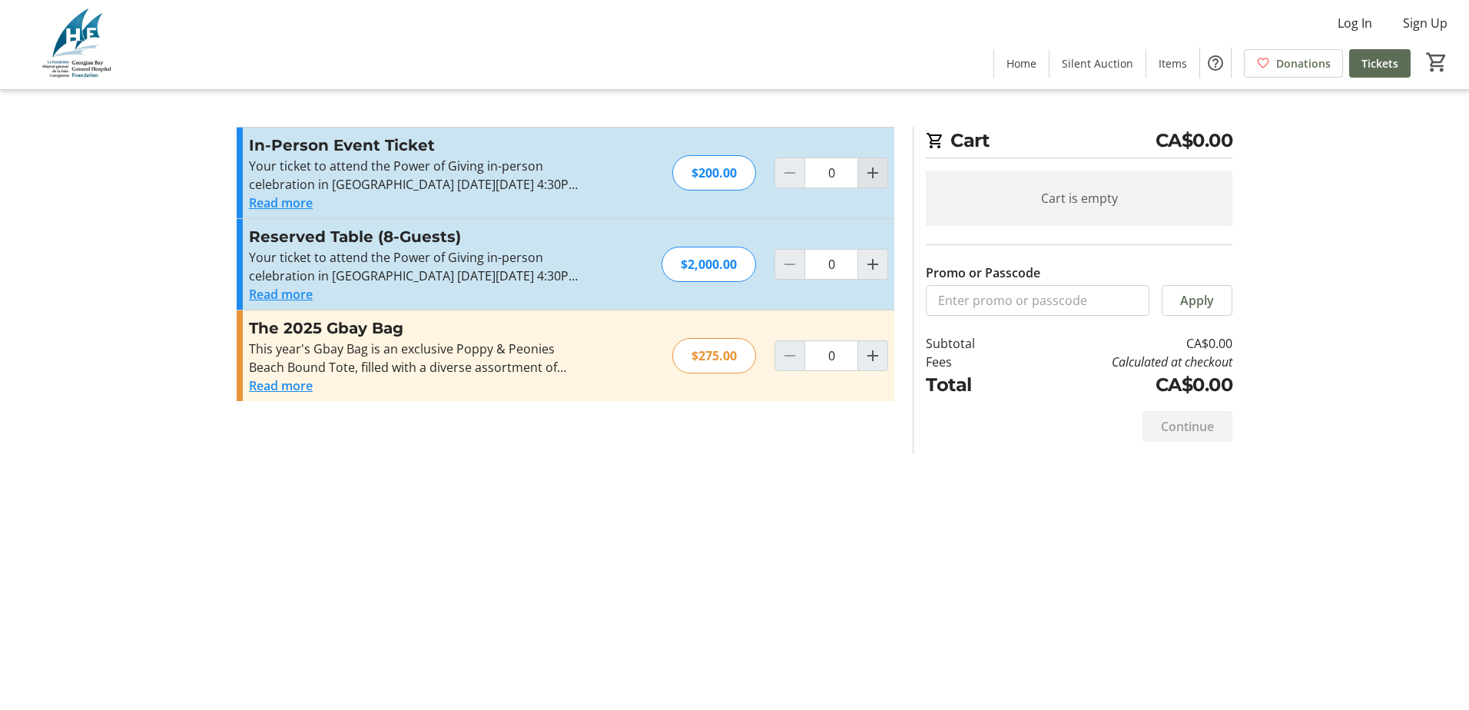
click at [872, 173] on mat-icon "Increment by one" at bounding box center [872, 173] width 18 height 18
click at [872, 171] on mat-icon "Increment by one" at bounding box center [872, 173] width 18 height 18
type input "2"
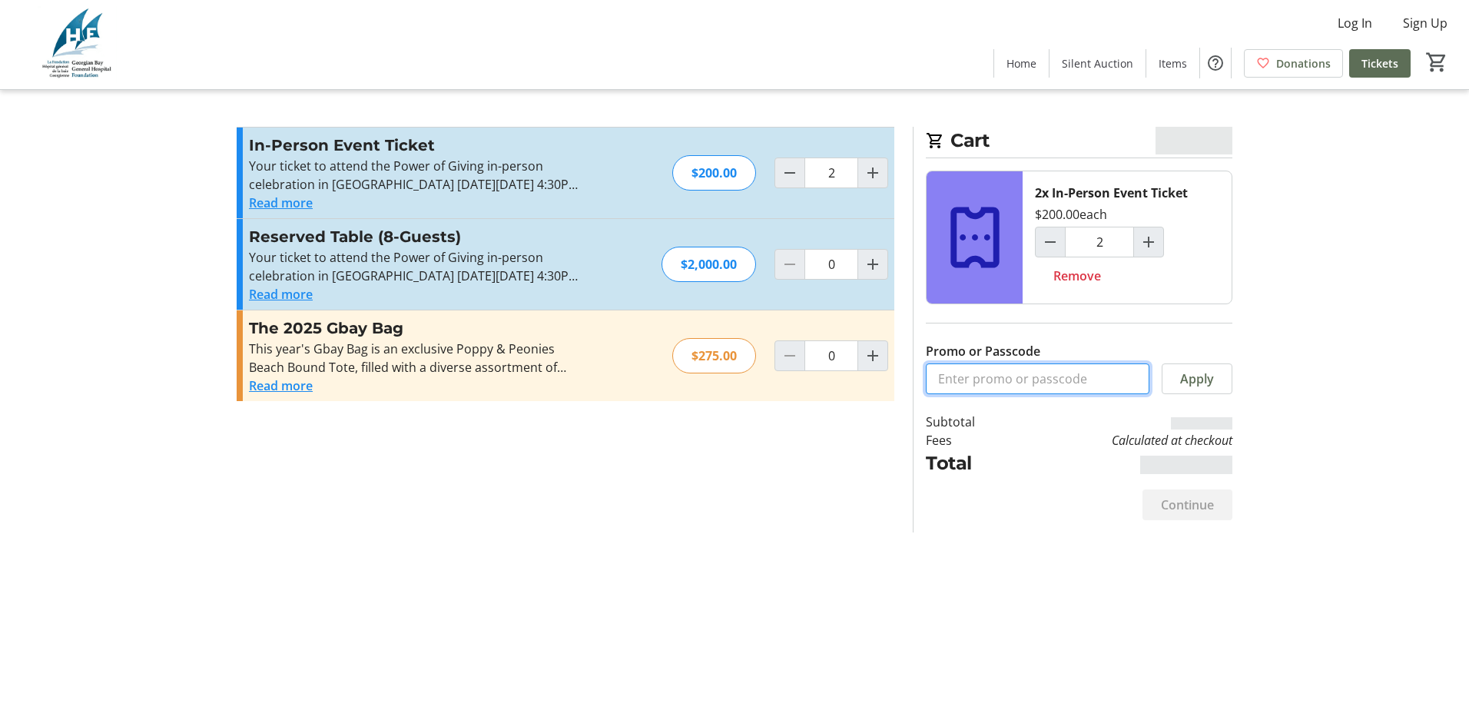
click at [990, 370] on input "Promo or Passcode" at bounding box center [1038, 378] width 224 height 31
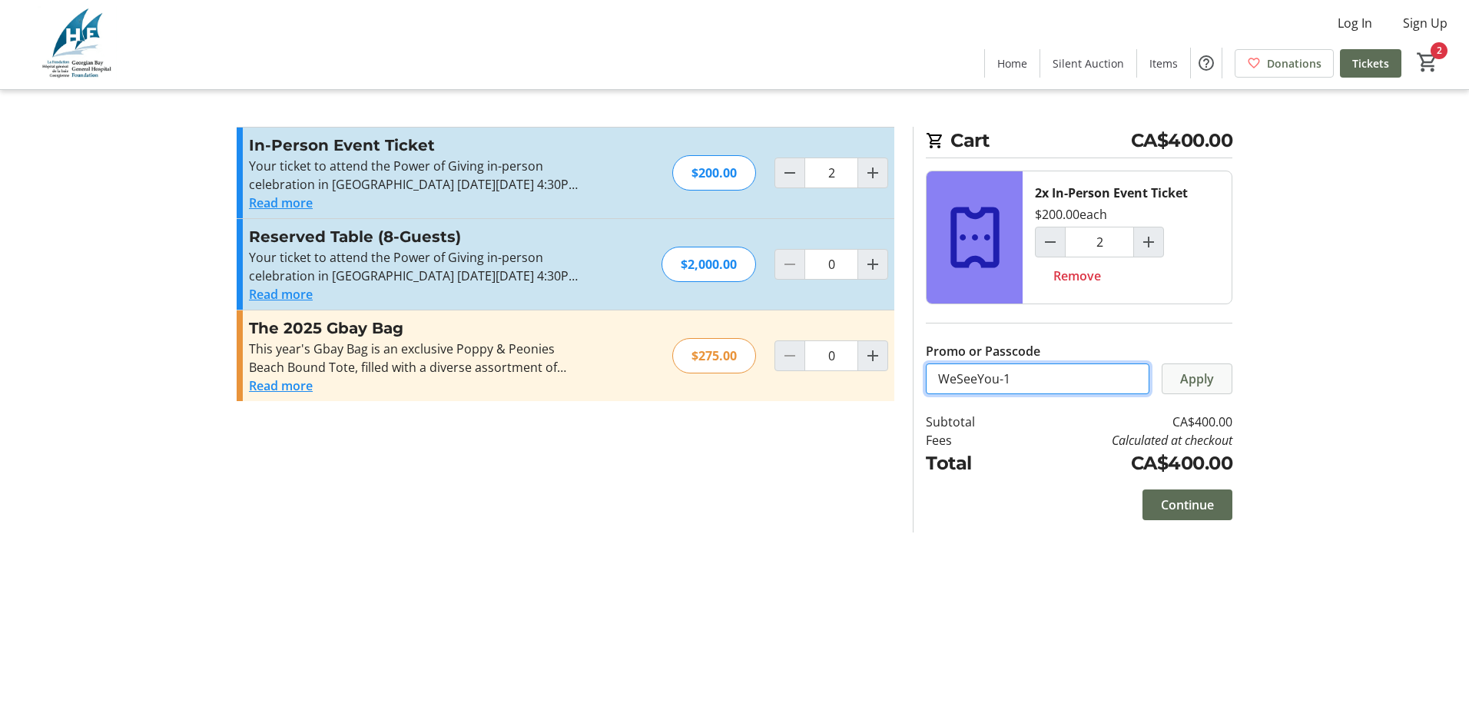
type input "WeSeeYou-1"
click at [1228, 370] on span at bounding box center [1196, 378] width 69 height 37
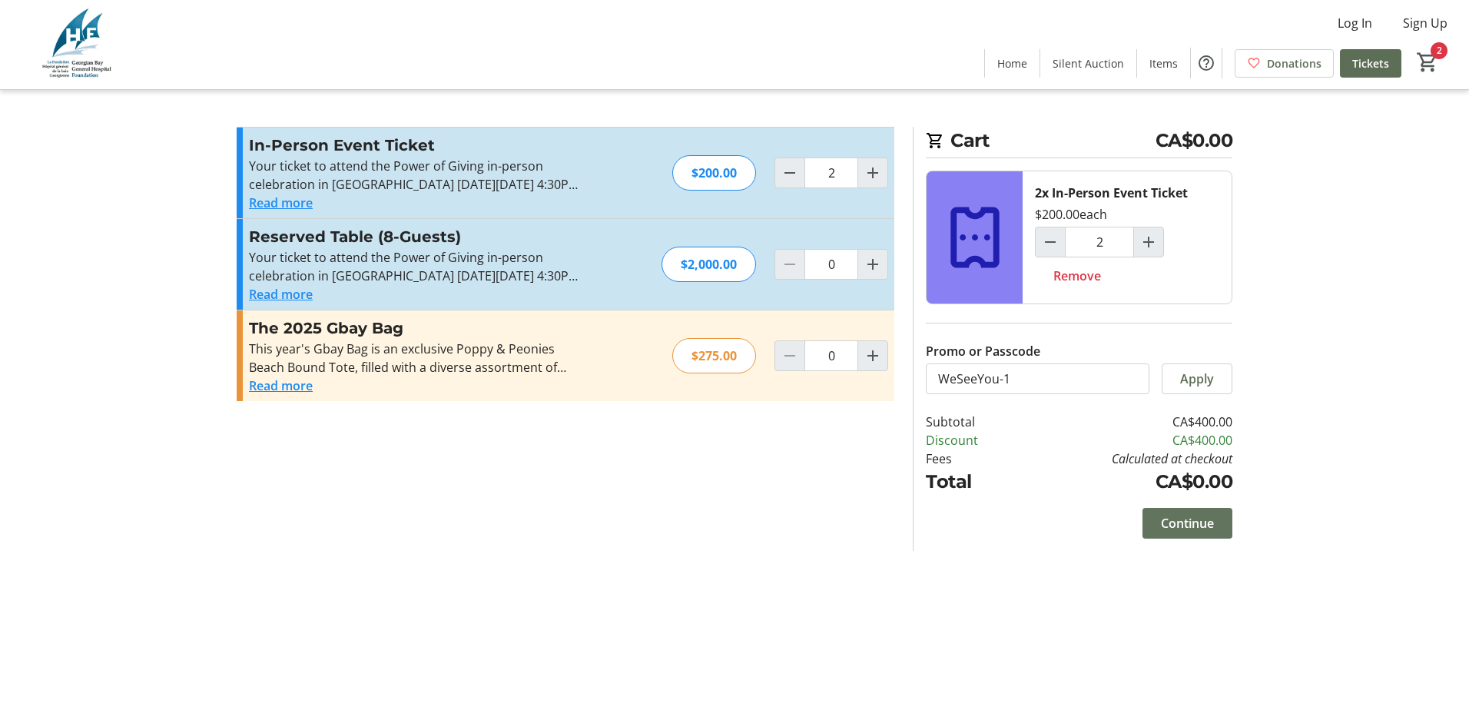
click at [1168, 523] on span "Continue" at bounding box center [1187, 523] width 53 height 18
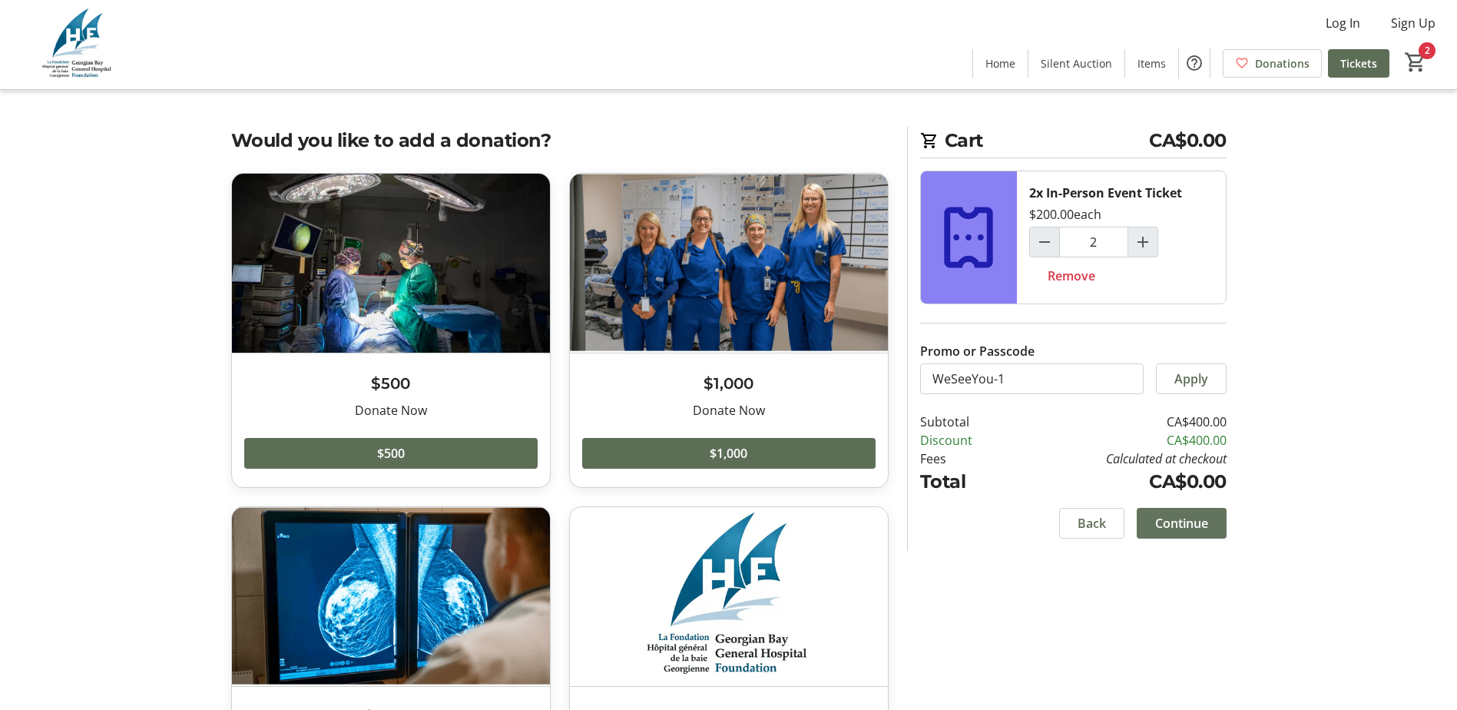
click at [1185, 524] on span "Continue" at bounding box center [1181, 523] width 53 height 18
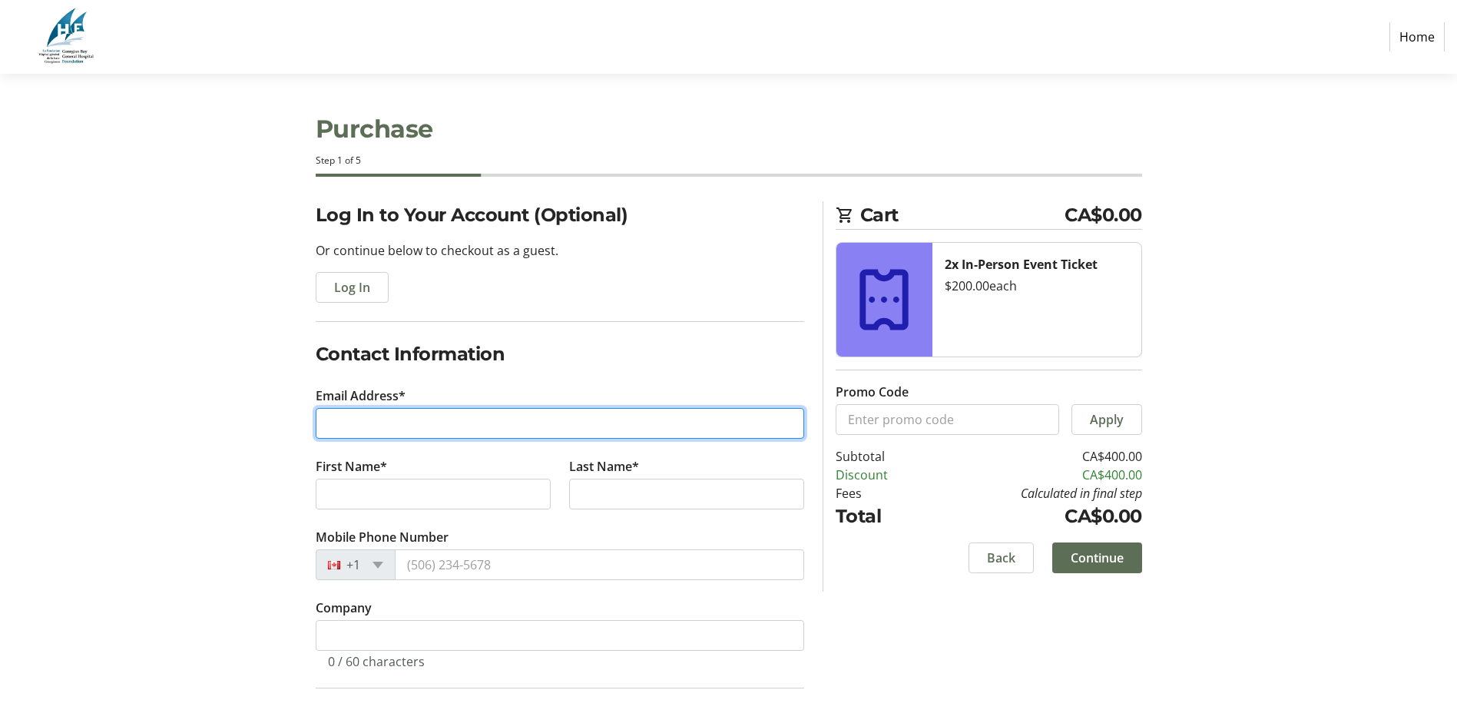
click at [442, 422] on input "Email Address*" at bounding box center [560, 423] width 489 height 31
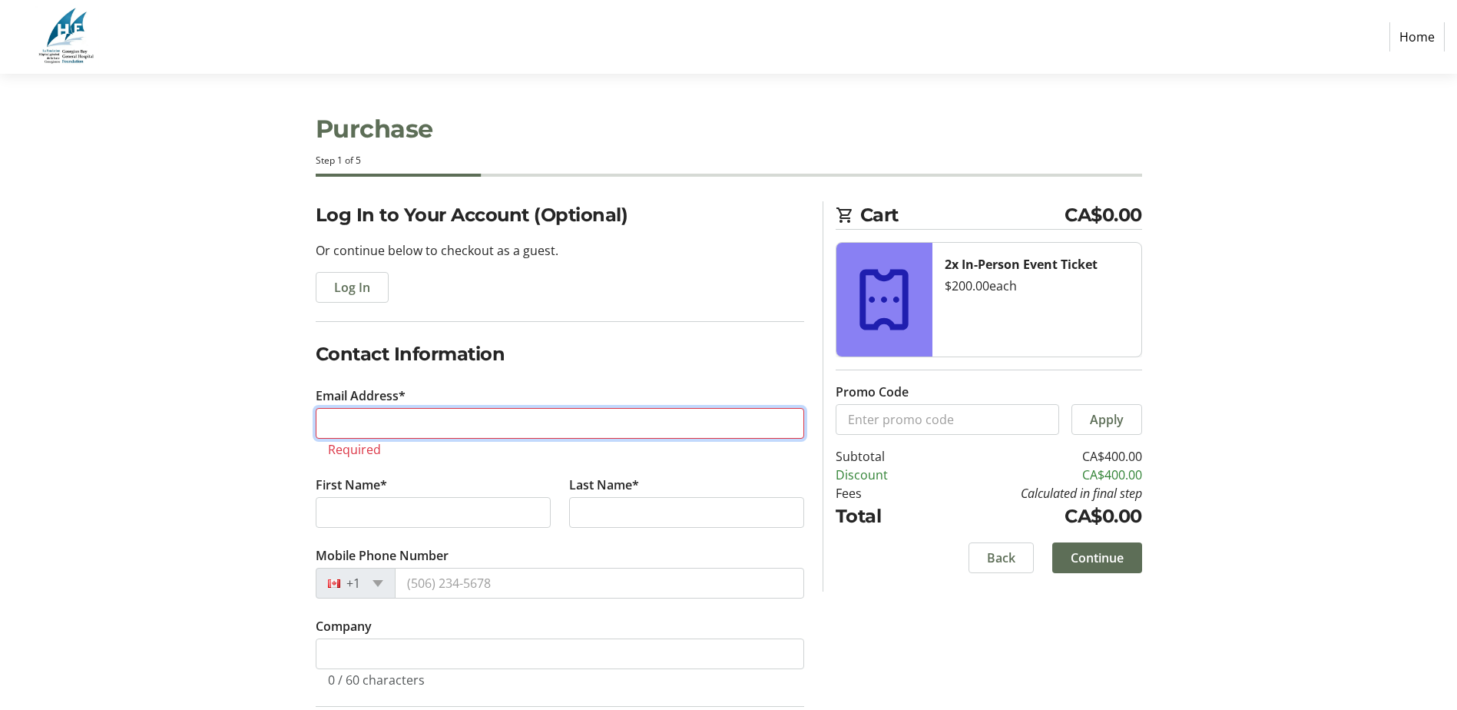
paste input "[EMAIL_ADDRESS][DOMAIN_NAME]"
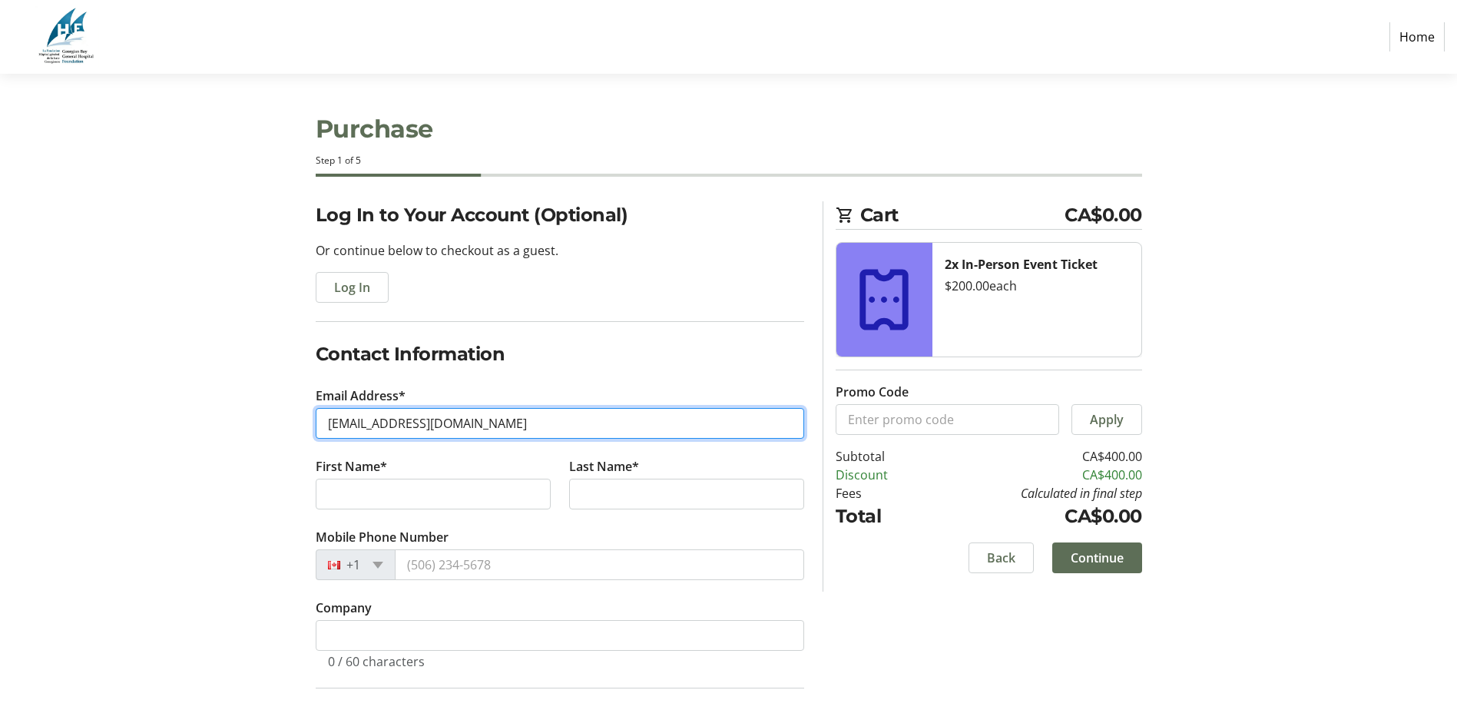
type input "[EMAIL_ADDRESS][DOMAIN_NAME]"
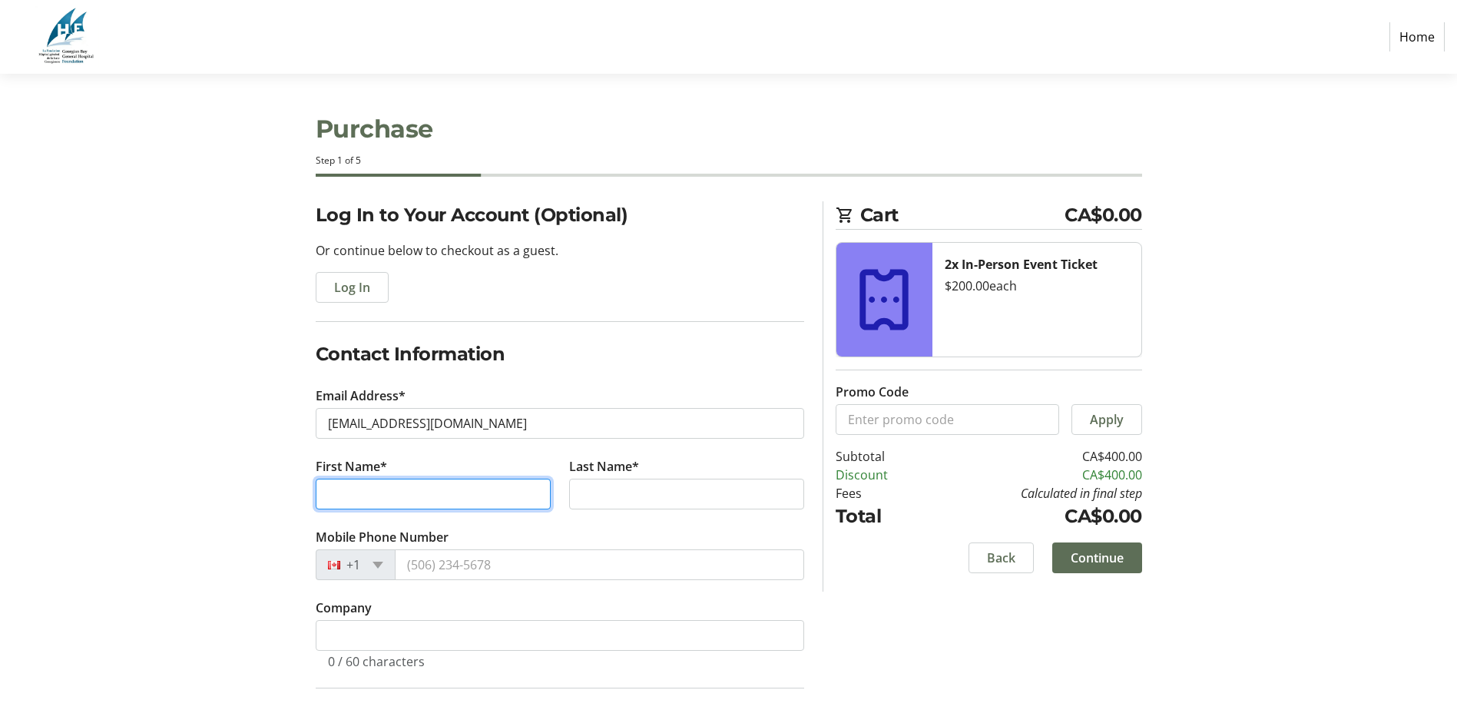
click at [366, 497] on input "First Name*" at bounding box center [433, 494] width 235 height 31
type input "[PERSON_NAME]"
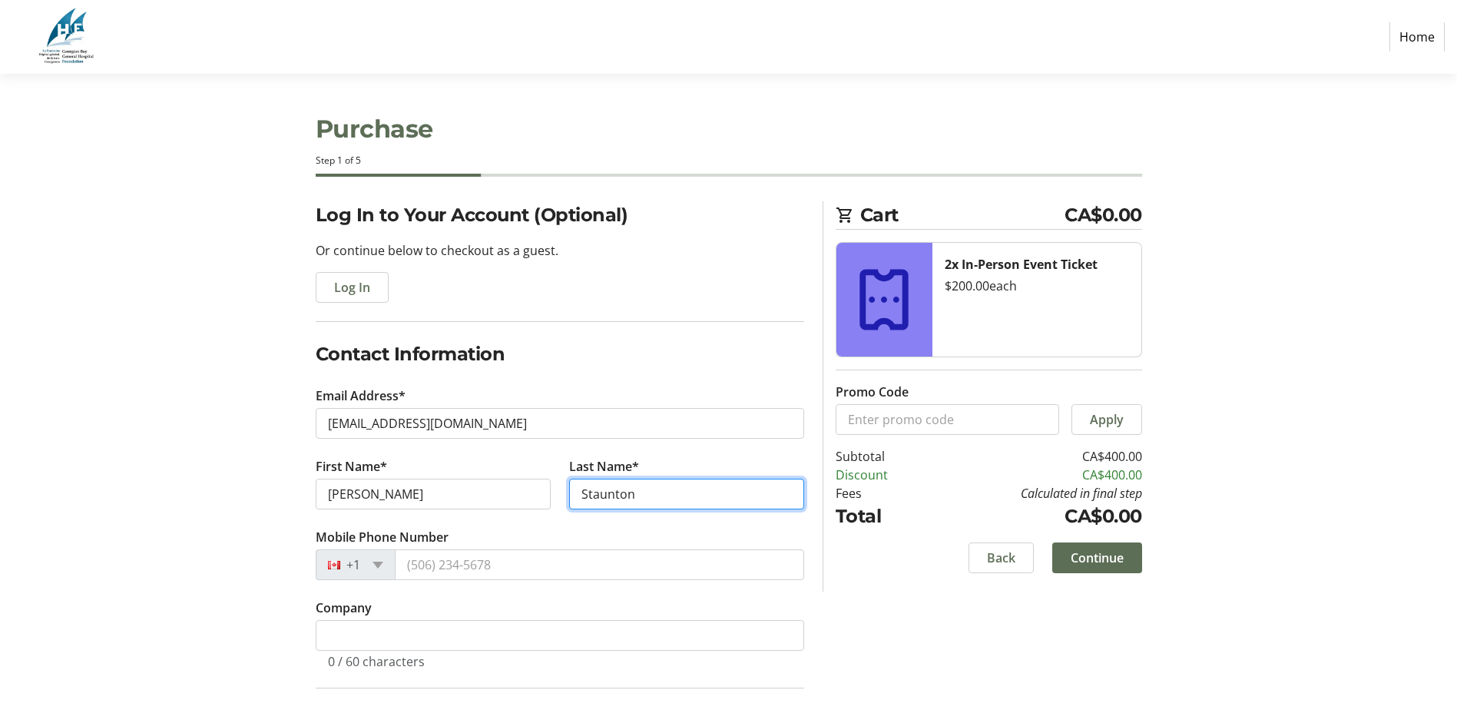
type input "Staunton"
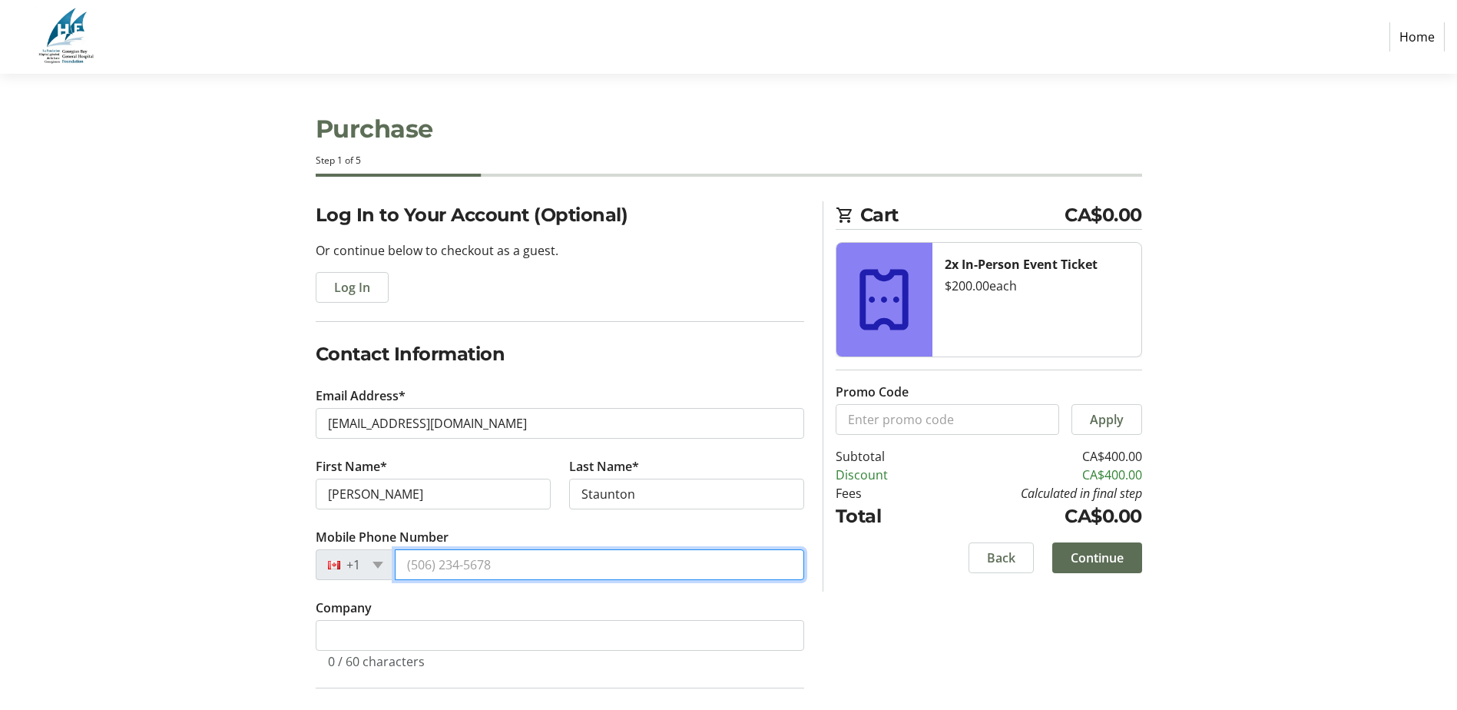
paste input "[PHONE_NUMBER]"
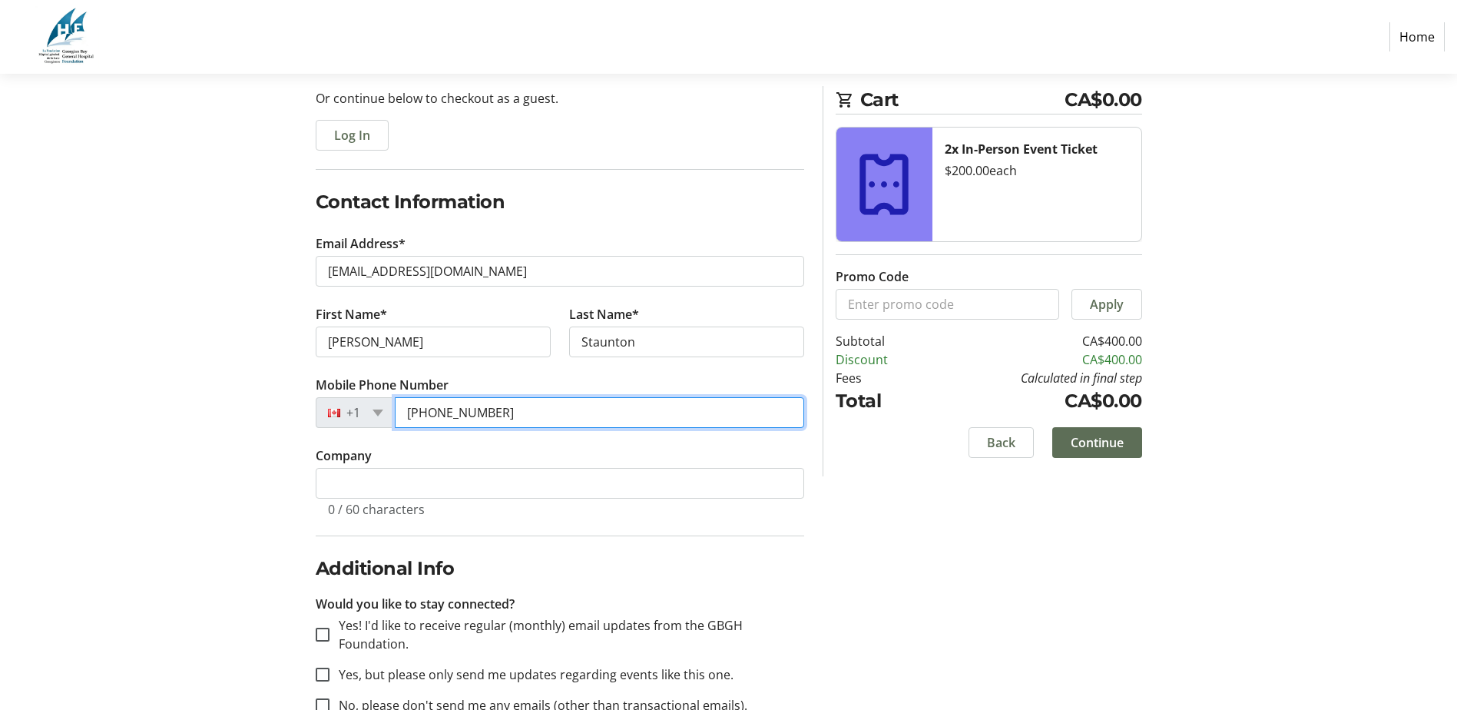
scroll to position [154, 0]
type input "[PHONE_NUMBER]"
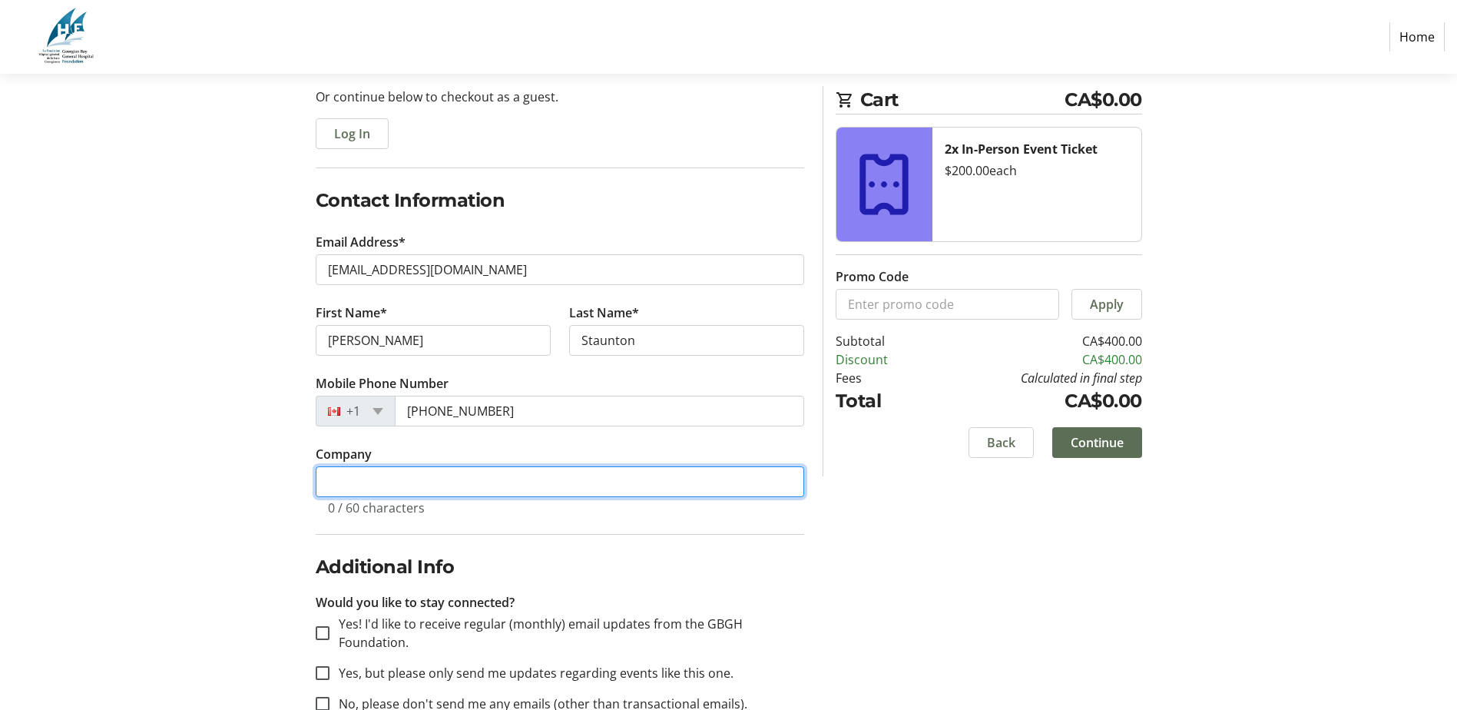
click at [382, 476] on input "Company" at bounding box center [560, 481] width 489 height 31
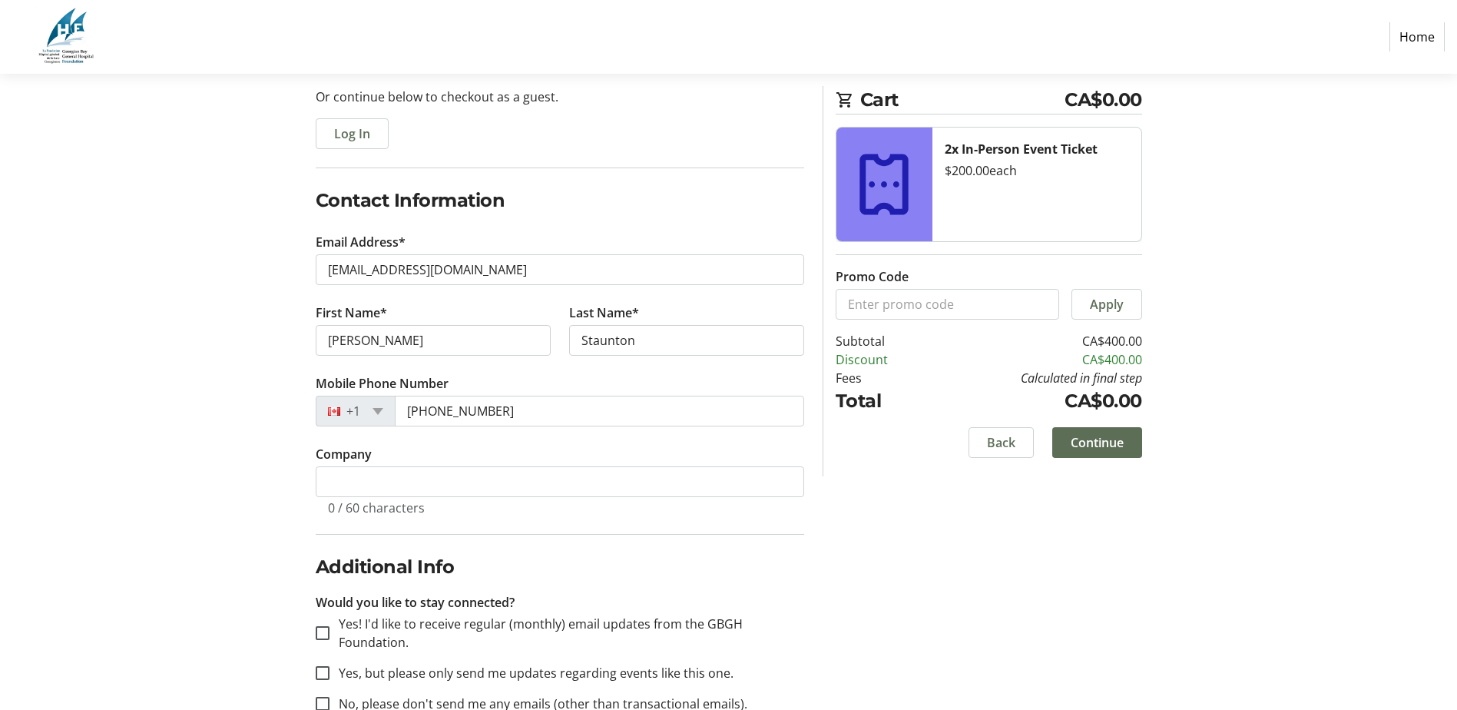
drag, startPoint x: 194, startPoint y: 489, endPoint x: 194, endPoint y: 496, distance: 7.7
click at [195, 489] on section "Purchase Step 1 of 5 Cart CA$0.00 2x In-Person Event Ticket $200.00 each Promo …" at bounding box center [728, 335] width 1457 height 830
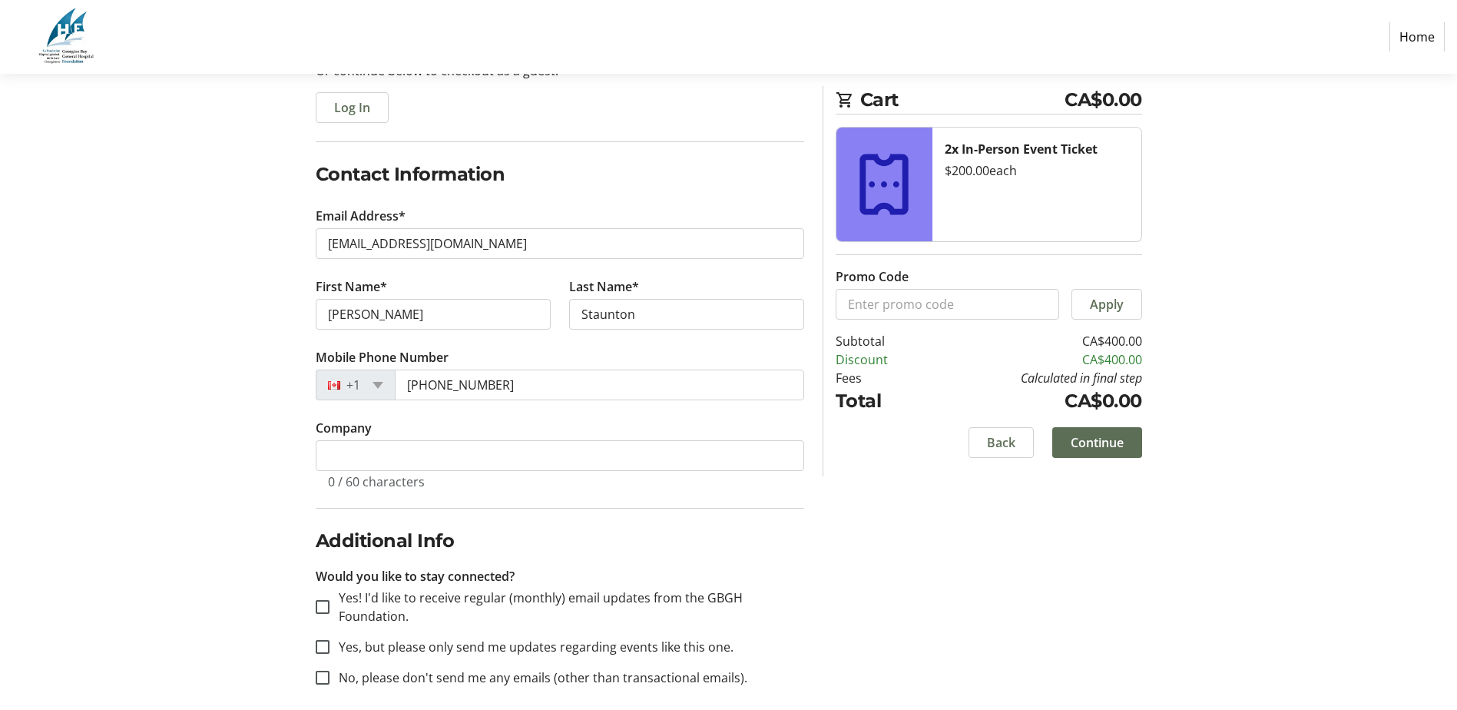
scroll to position [194, 0]
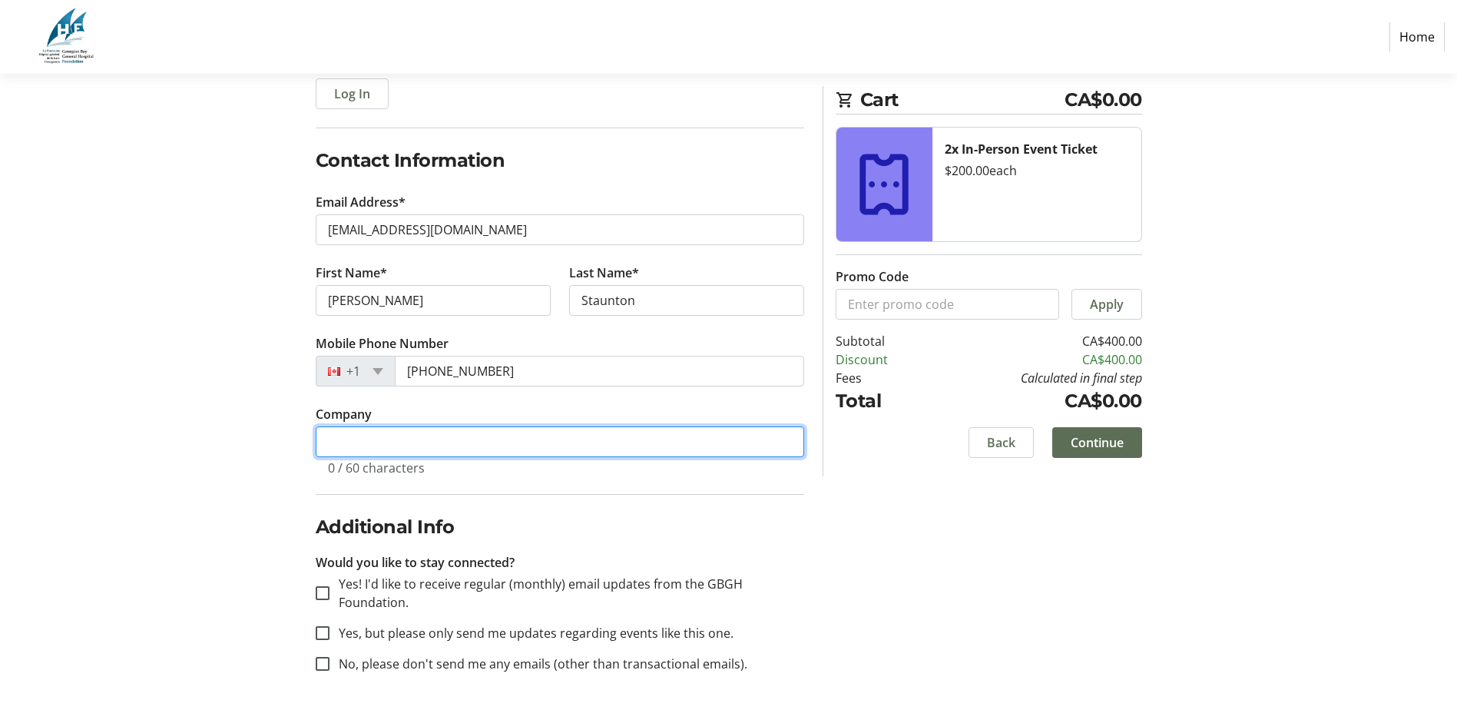
click at [345, 440] on input "Company" at bounding box center [560, 441] width 489 height 31
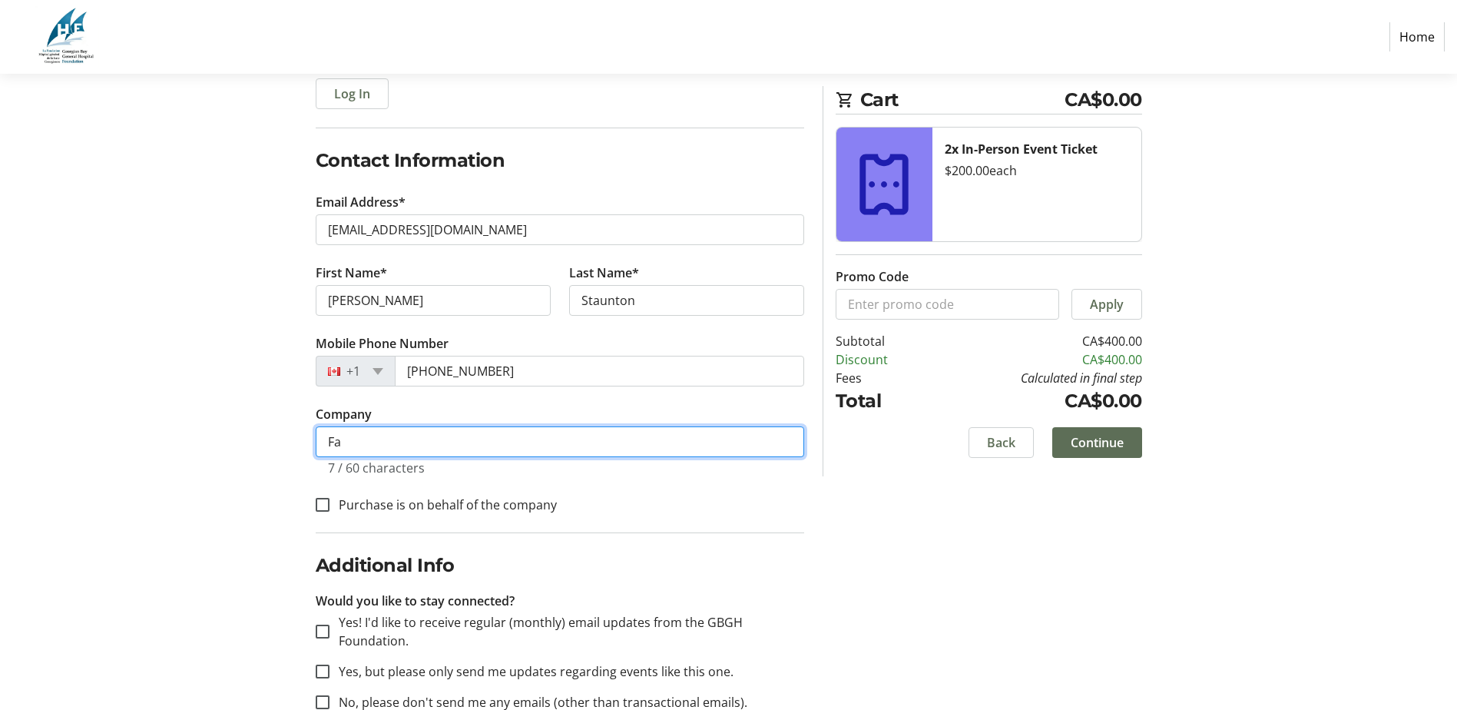
type input "F"
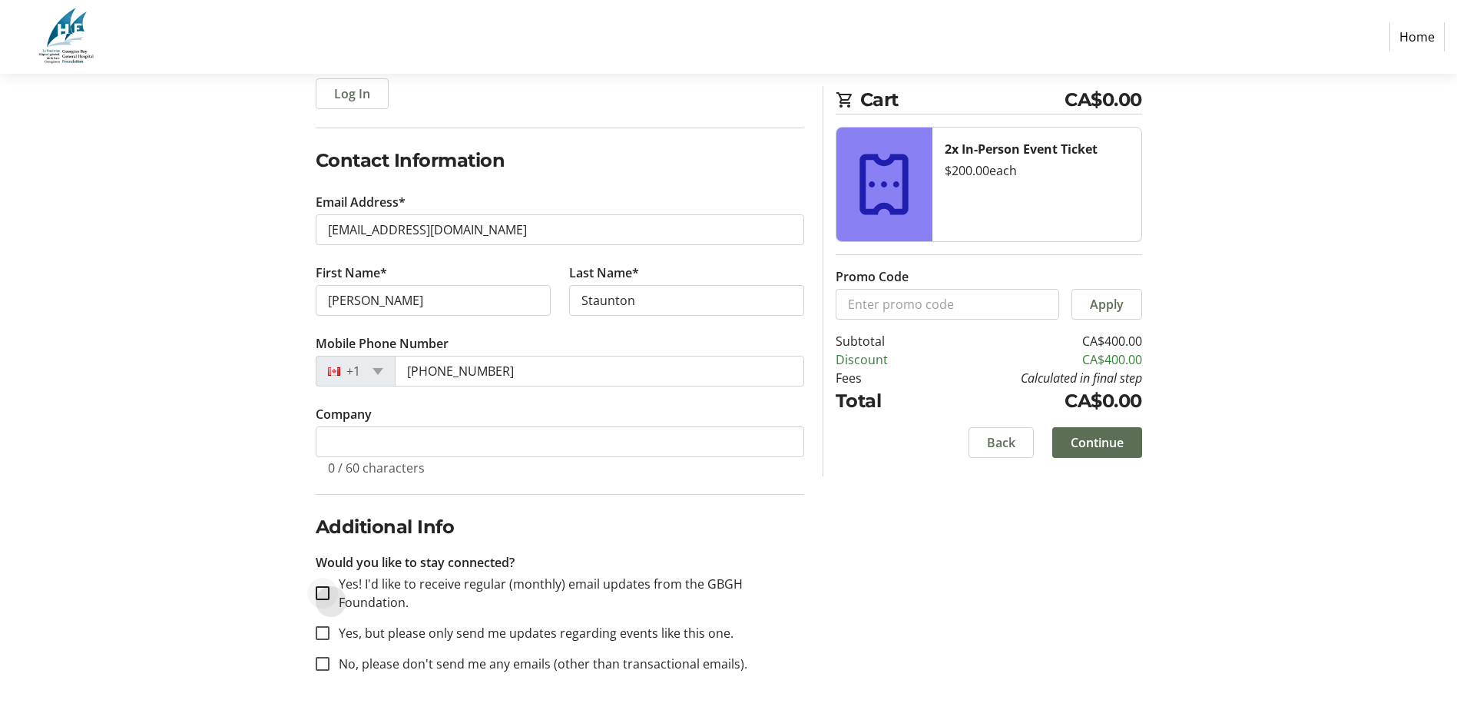
click at [330, 593] on div at bounding box center [322, 593] width 37 height 37
checkbox input "true"
click at [1122, 439] on span "Continue" at bounding box center [1097, 442] width 53 height 18
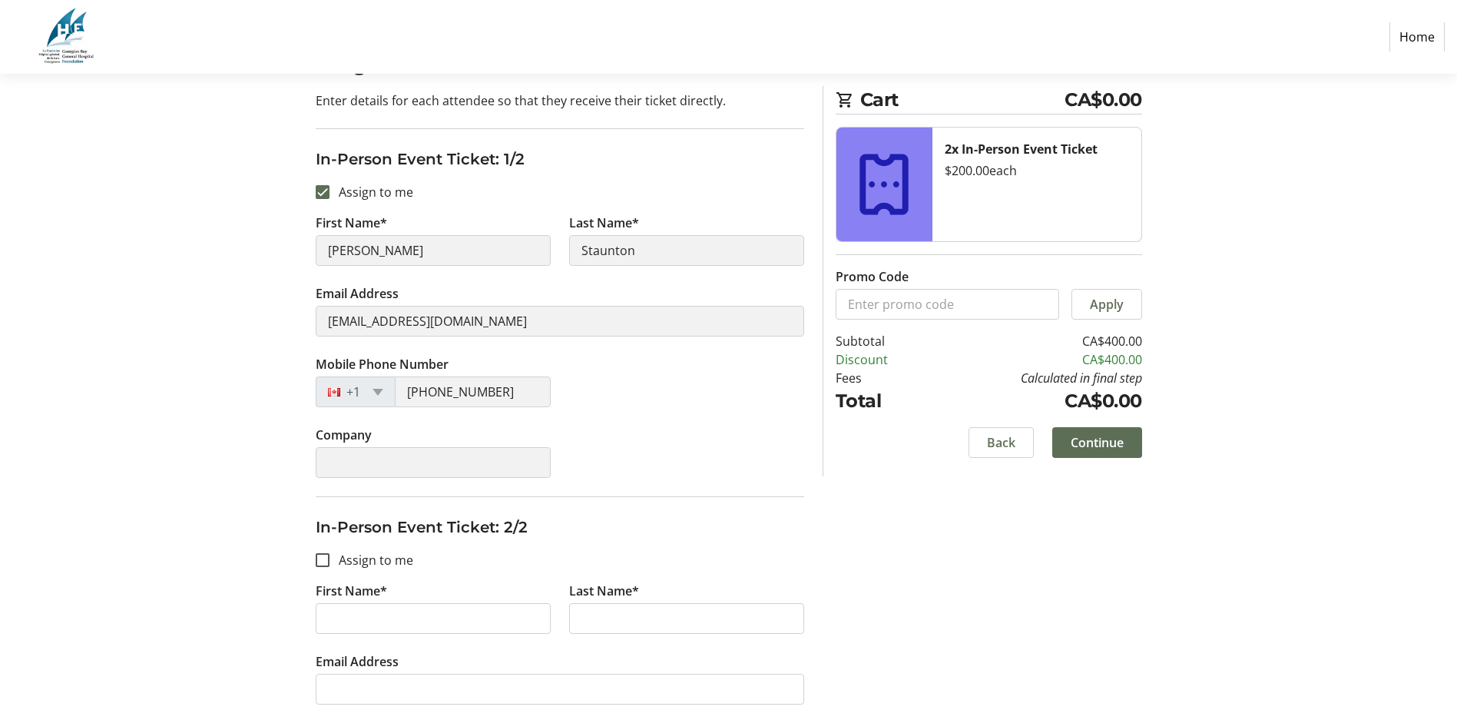
scroll to position [151, 0]
click at [362, 616] on input "First Name*" at bounding box center [433, 617] width 235 height 31
type input "[PERSON_NAME]"
type input "Staunton"
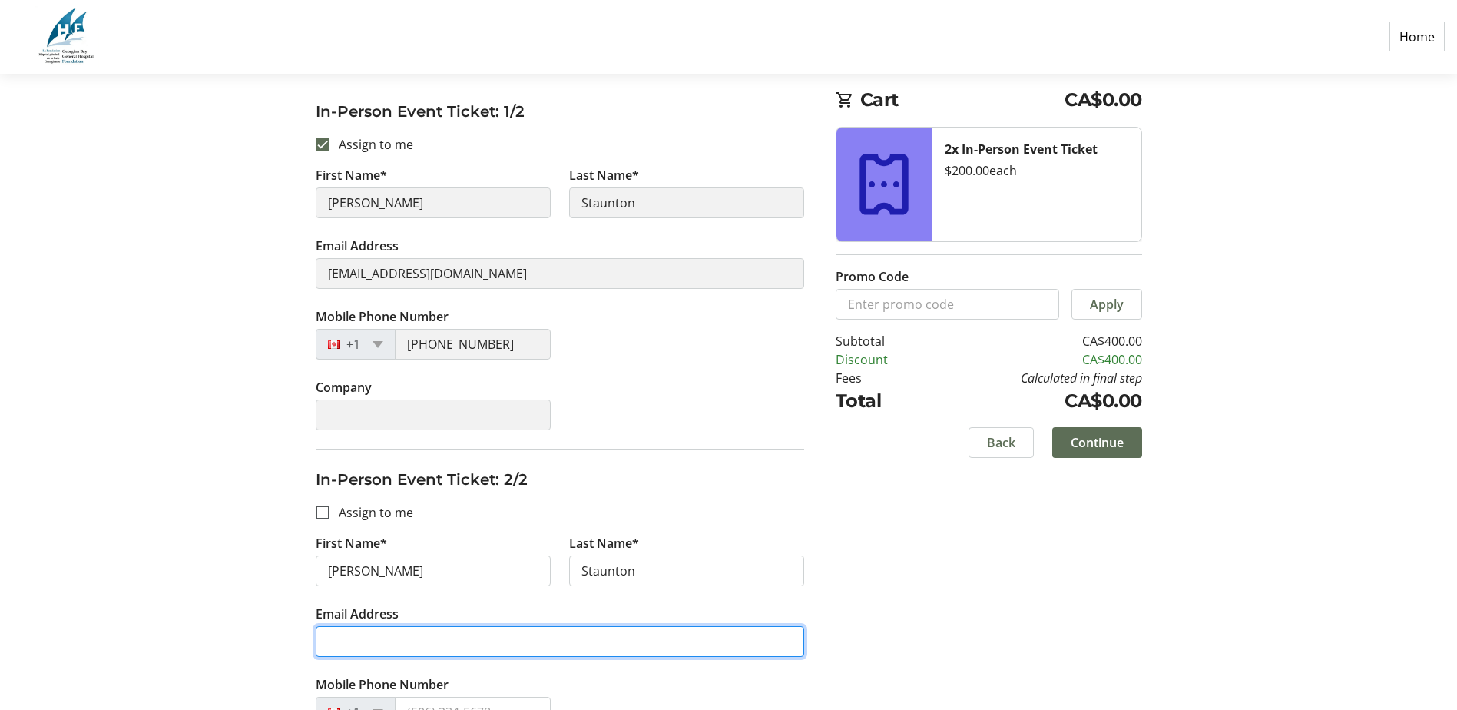
scroll to position [304, 0]
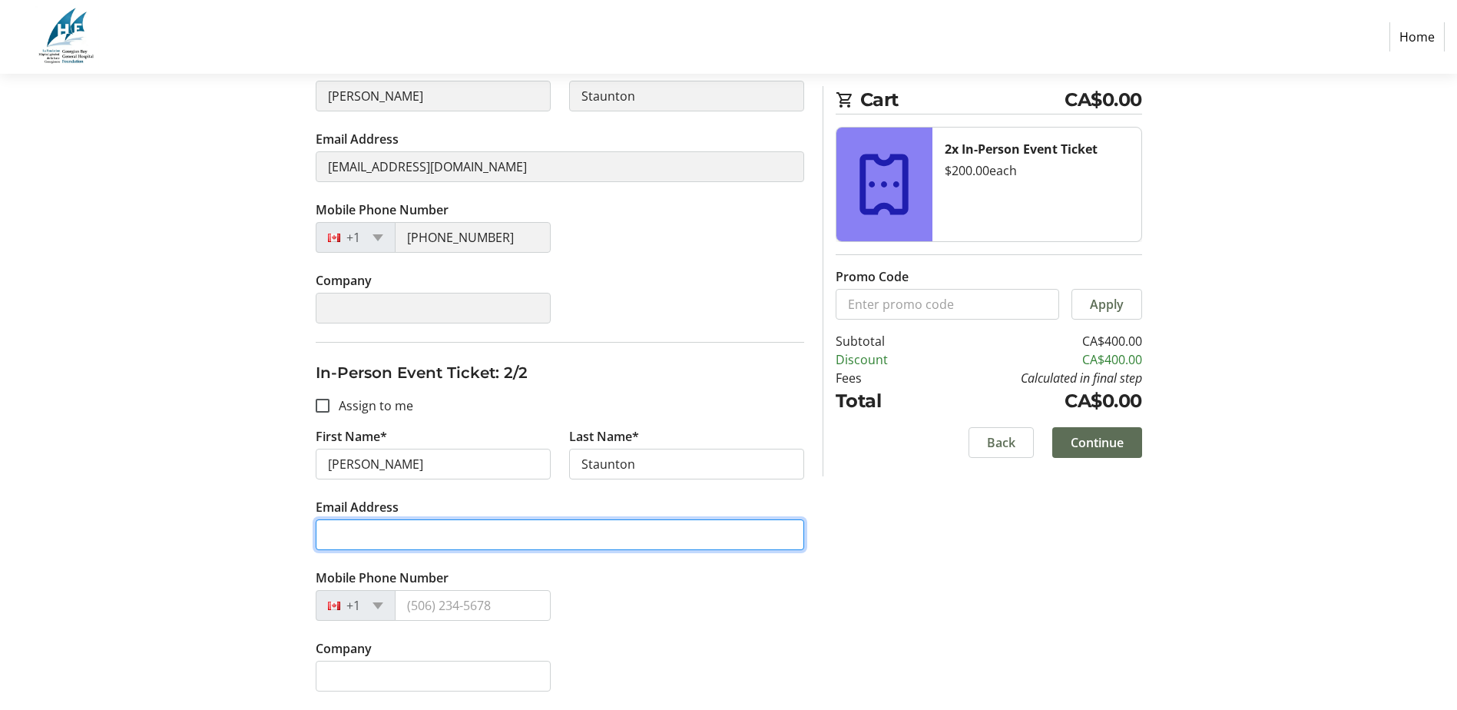
paste input "[EMAIL_ADDRESS][DOMAIN_NAME]"
type input "[EMAIL_ADDRESS][DOMAIN_NAME]"
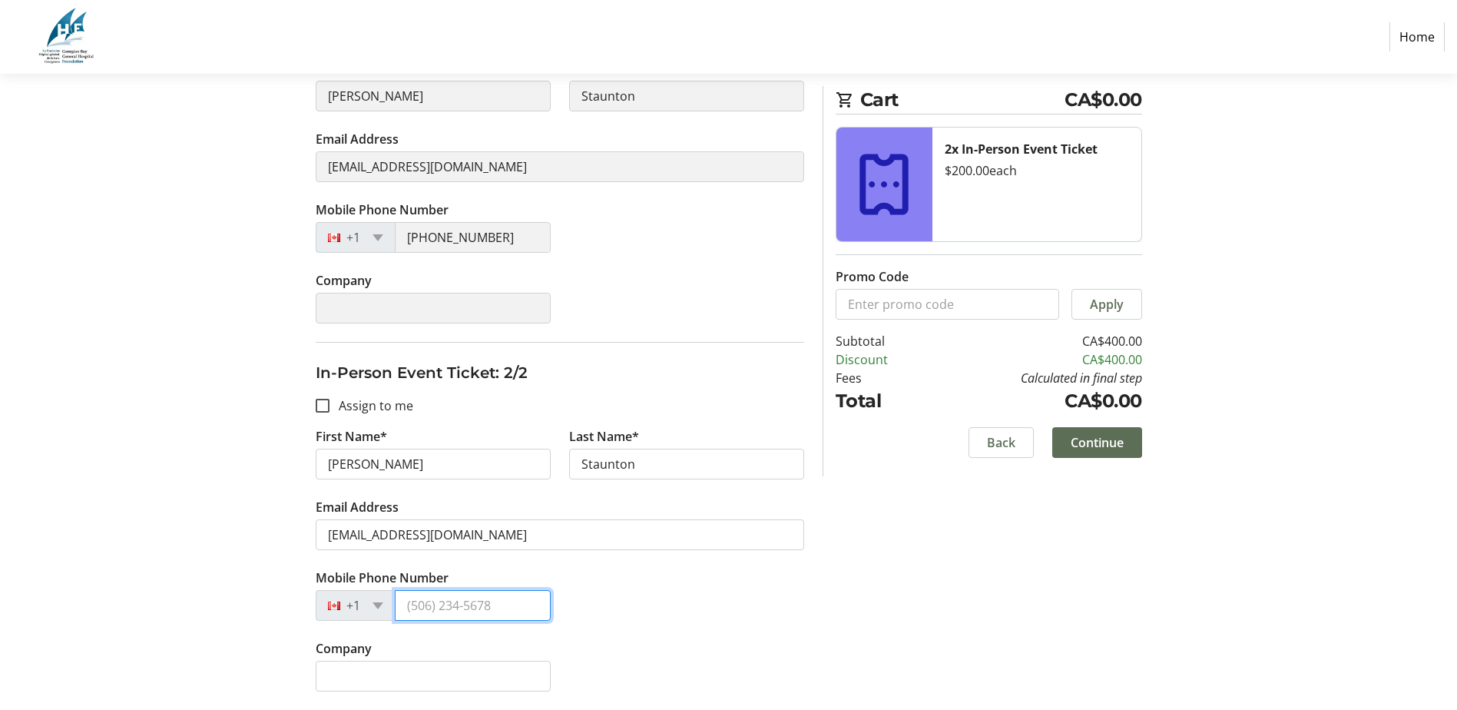
click at [453, 597] on input "Mobile Phone Number" at bounding box center [473, 605] width 156 height 31
paste input "[PHONE_NUMBER]"
type input "[PHONE_NUMBER]"
click at [857, 635] on div "Assign Tickets Enter details for each attendee so that they receive their ticke…" at bounding box center [729, 303] width 1014 height 813
click at [1107, 436] on span "Continue" at bounding box center [1097, 442] width 53 height 18
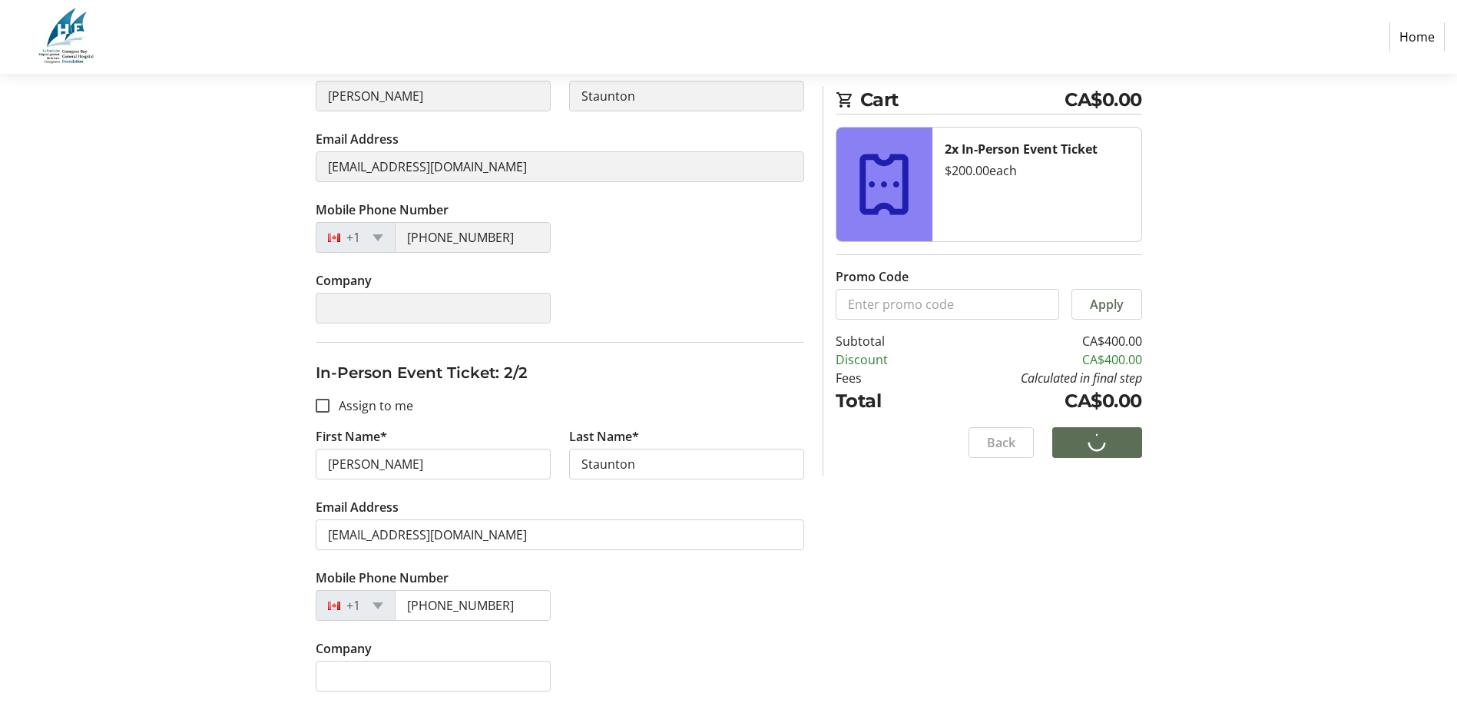
scroll to position [0, 0]
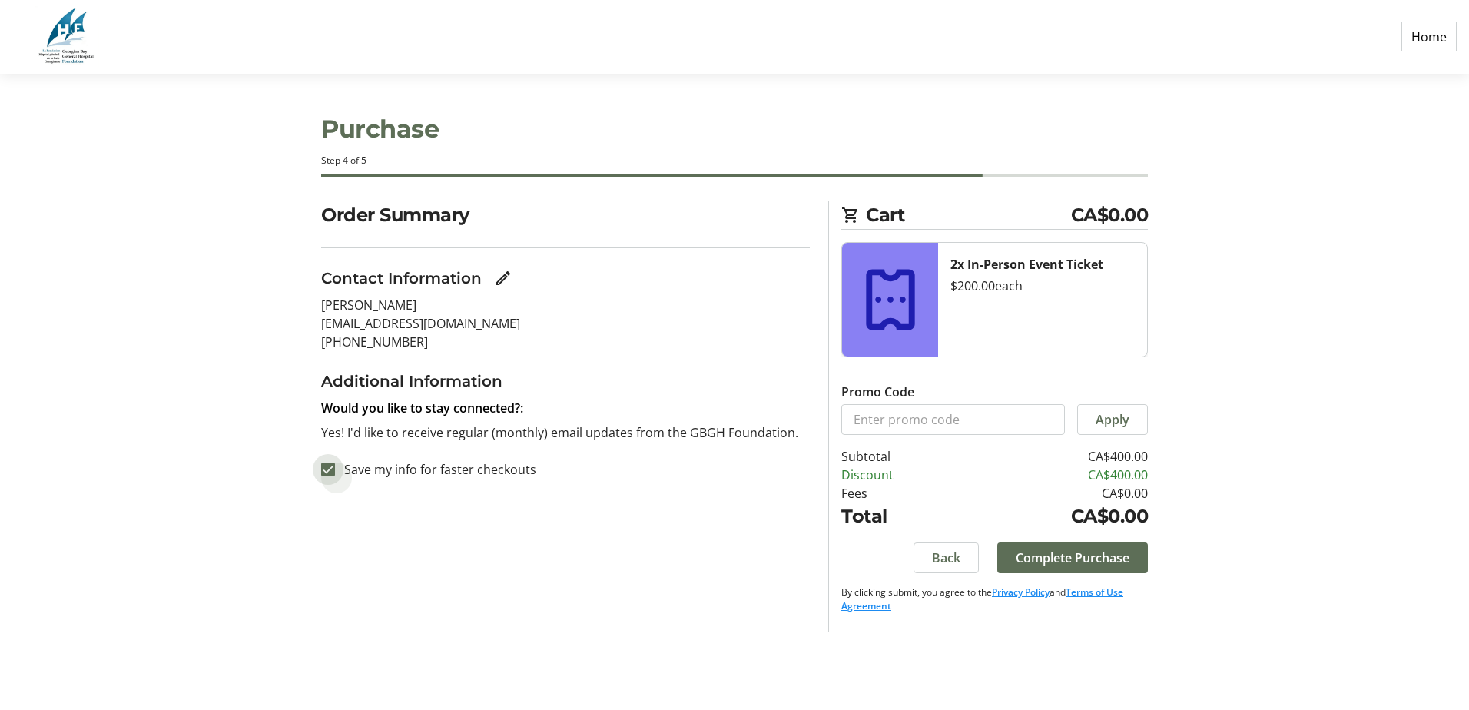
click at [326, 469] on input "Save my info for faster checkouts" at bounding box center [328, 469] width 14 height 14
checkbox input "false"
click at [1050, 561] on span "Complete Purchase" at bounding box center [1073, 558] width 114 height 18
